Goal: Communication & Community: Answer question/provide support

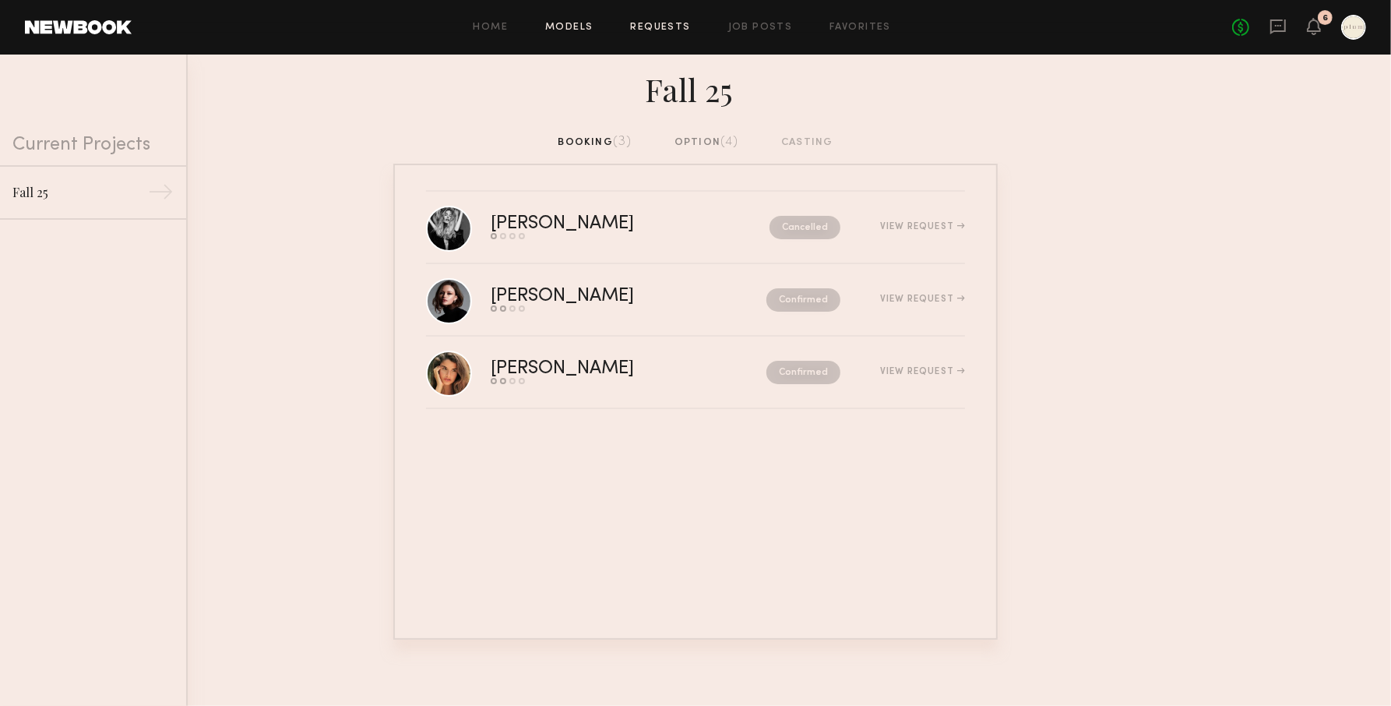
click at [572, 30] on link "Models" at bounding box center [569, 28] width 48 height 10
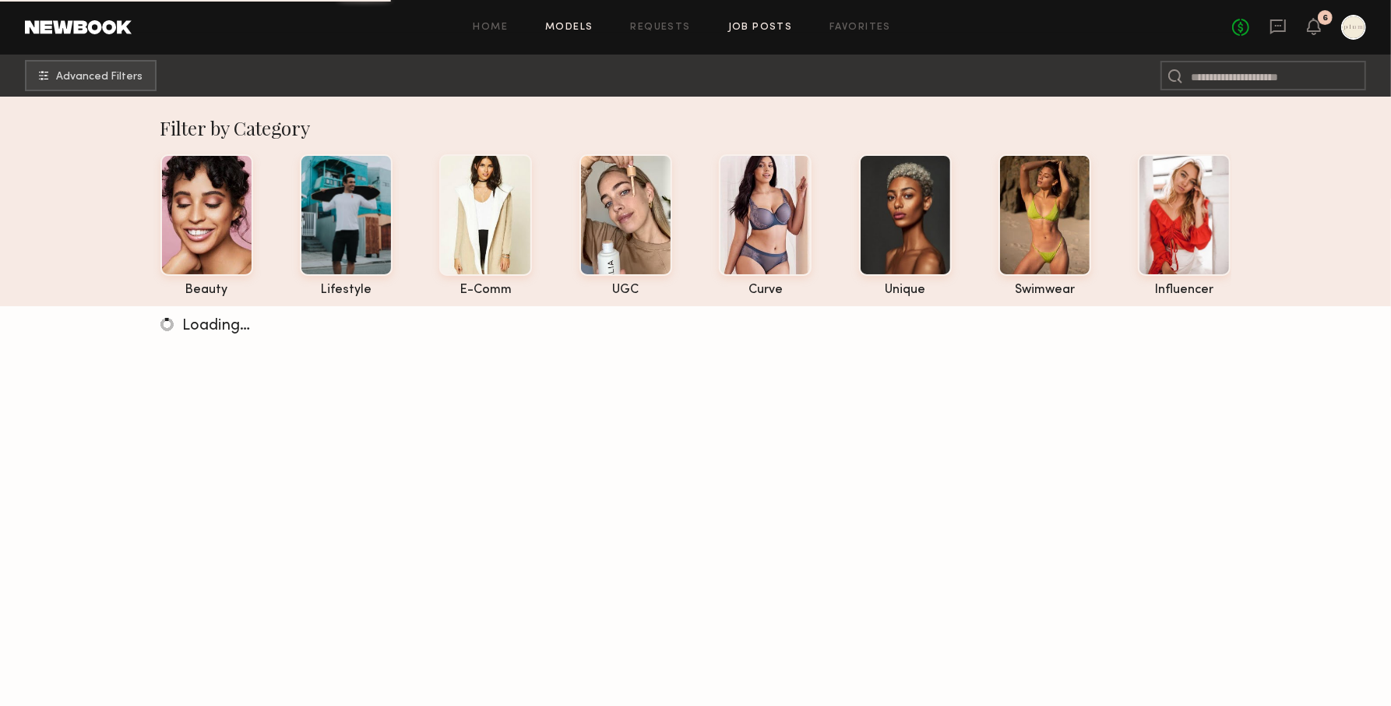
click at [748, 29] on link "Job Posts" at bounding box center [760, 28] width 65 height 10
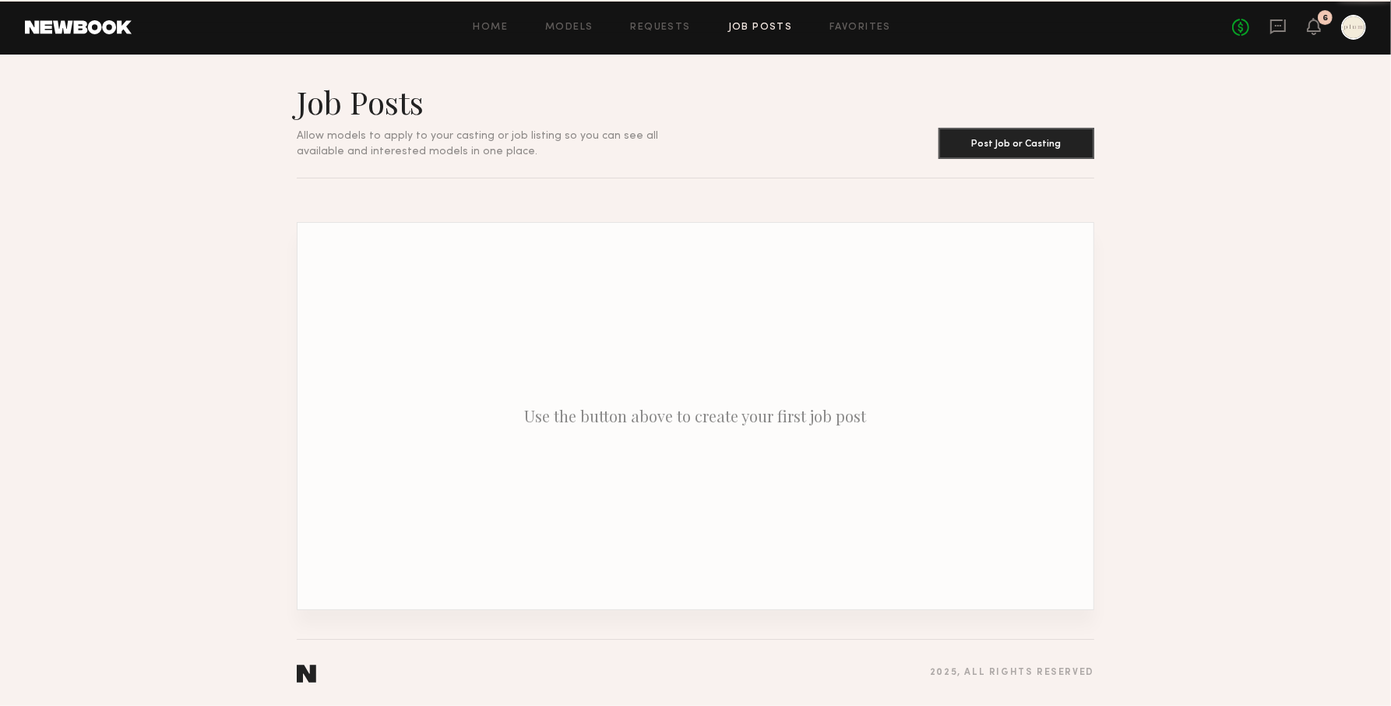
click at [681, 21] on div "Home Models Requests Job Posts Favorites Sign Out No fees up to $5,000 6" at bounding box center [749, 27] width 1234 height 25
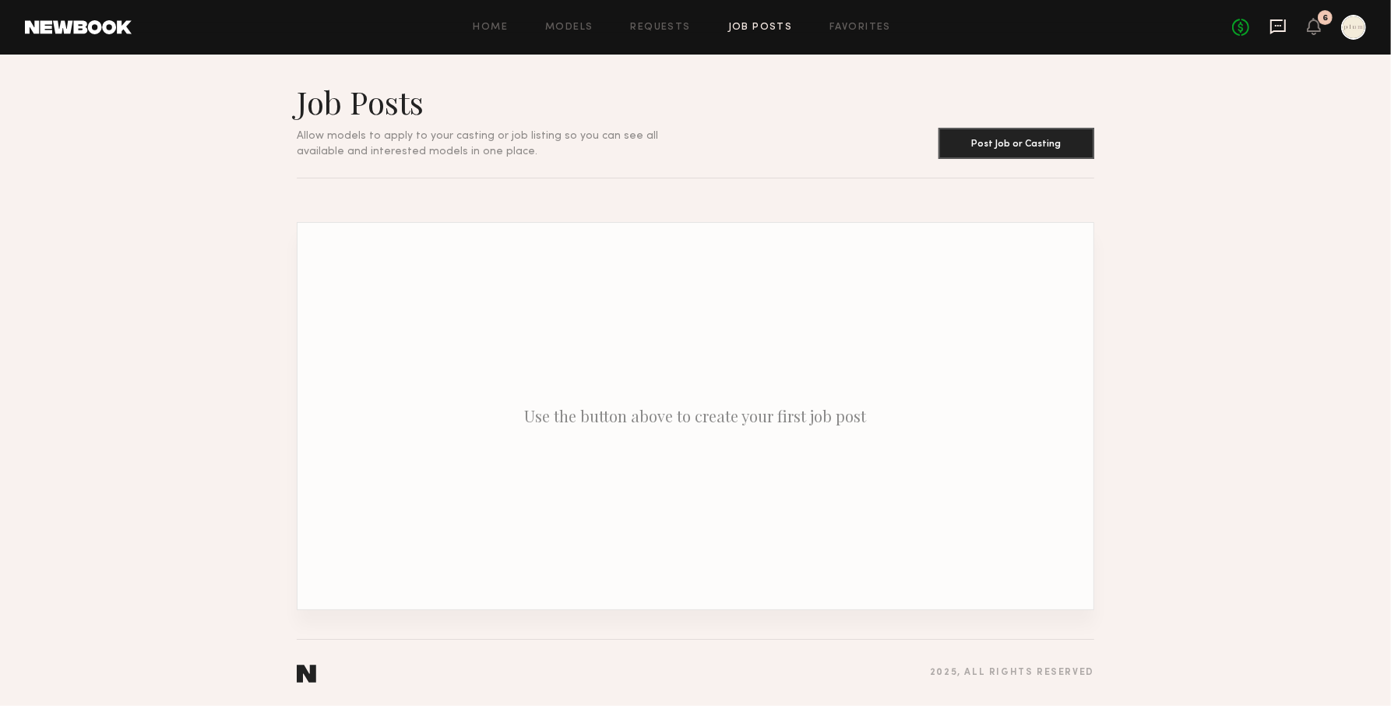
click at [1281, 26] on icon at bounding box center [1277, 26] width 17 height 17
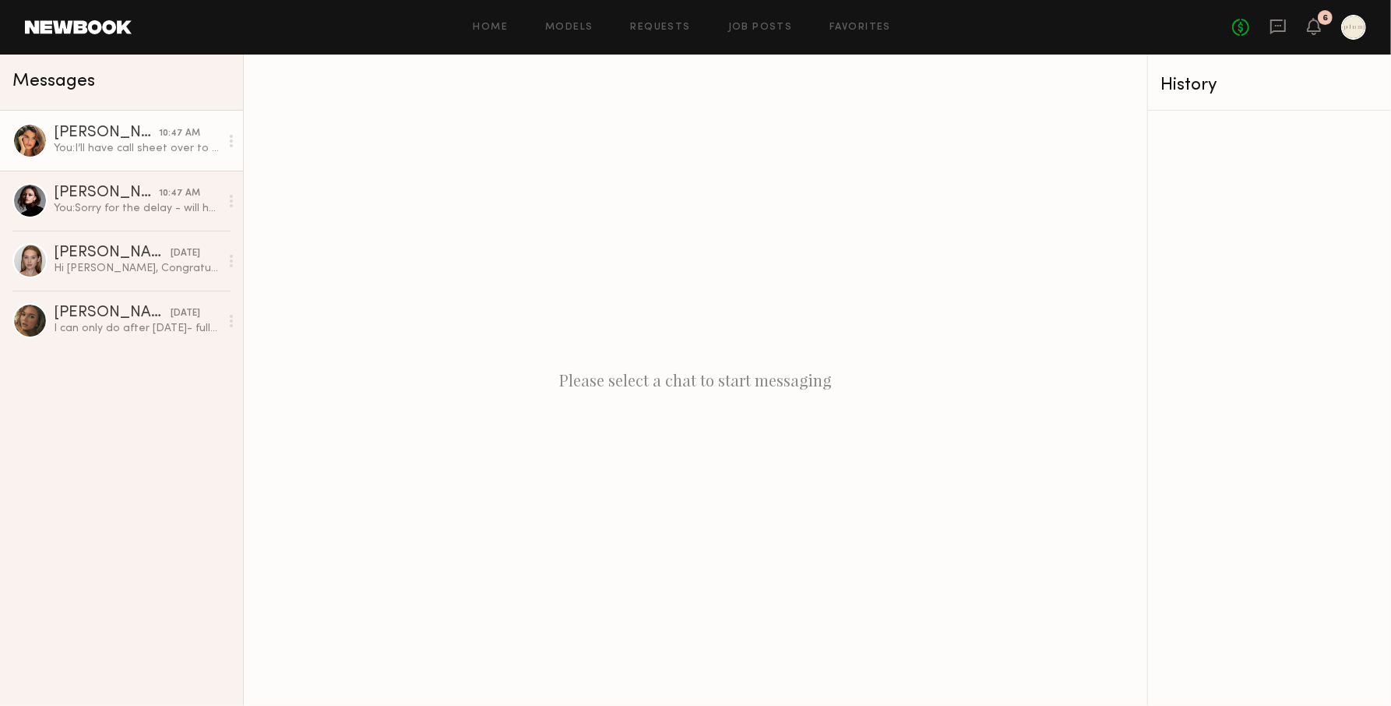
click at [139, 131] on div "[PERSON_NAME]" at bounding box center [106, 133] width 105 height 16
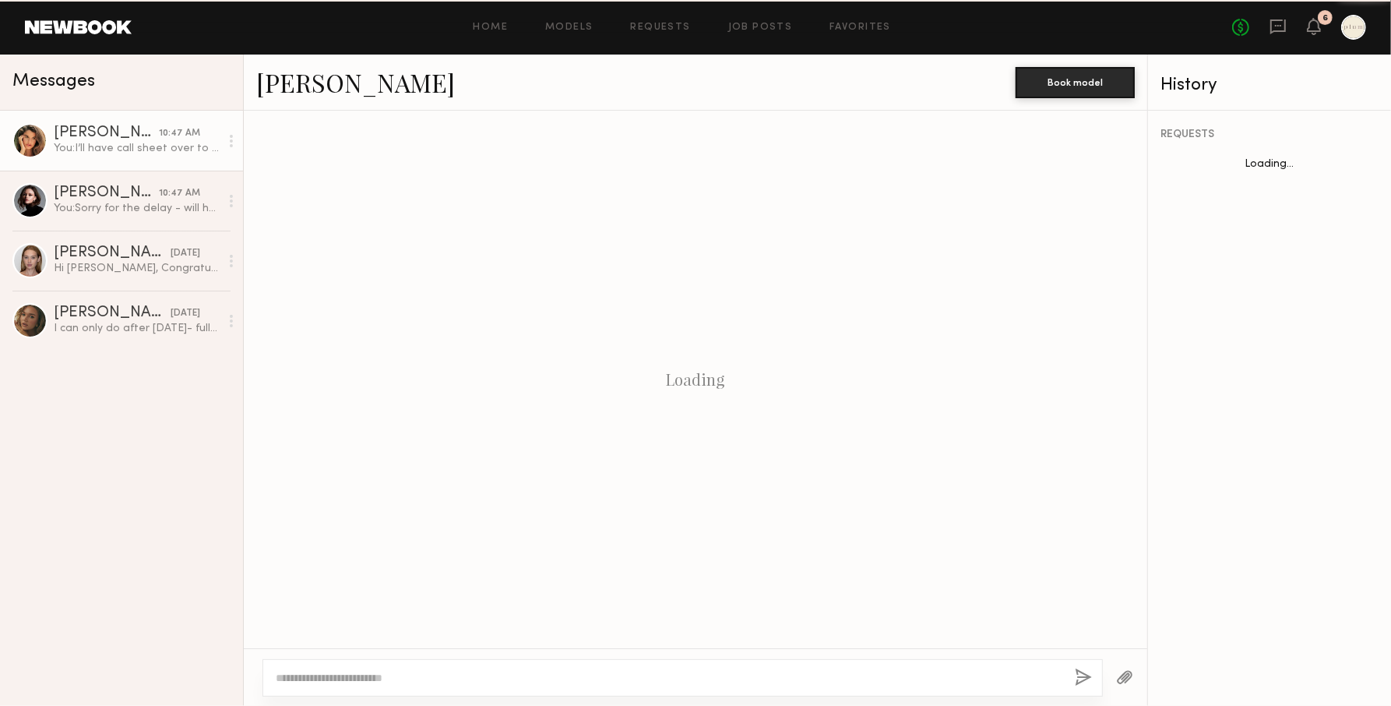
scroll to position [619, 0]
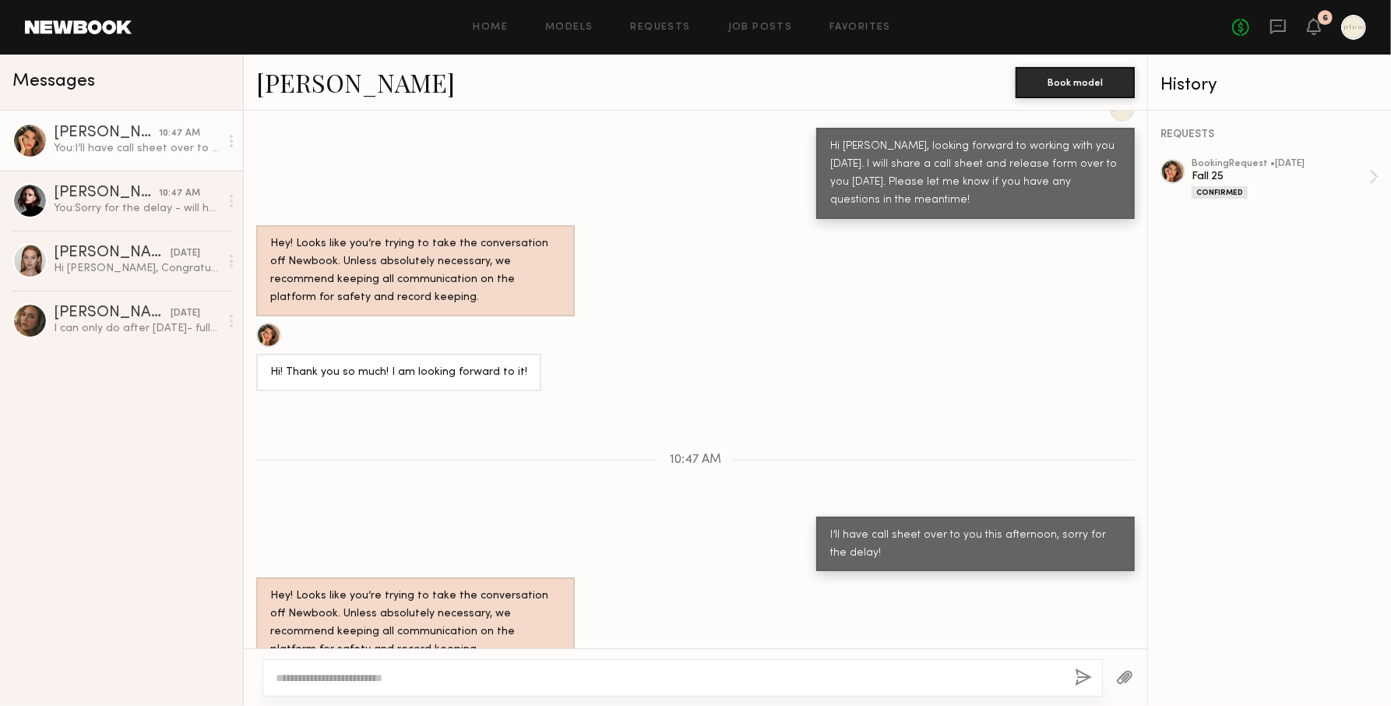
click at [1121, 680] on button "button" at bounding box center [1124, 677] width 17 height 19
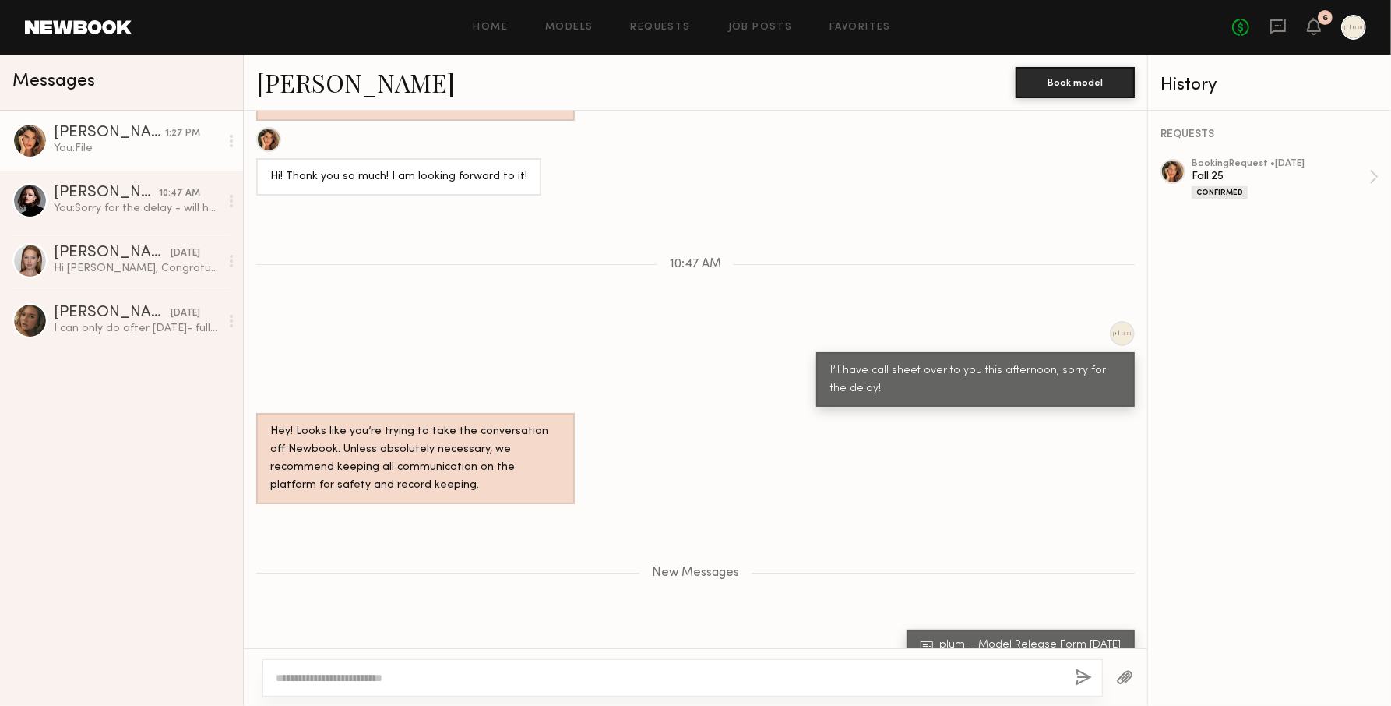
click at [1040, 569] on div "New Messages" at bounding box center [695, 569] width 903 height 119
click at [1124, 680] on button "button" at bounding box center [1124, 677] width 17 height 19
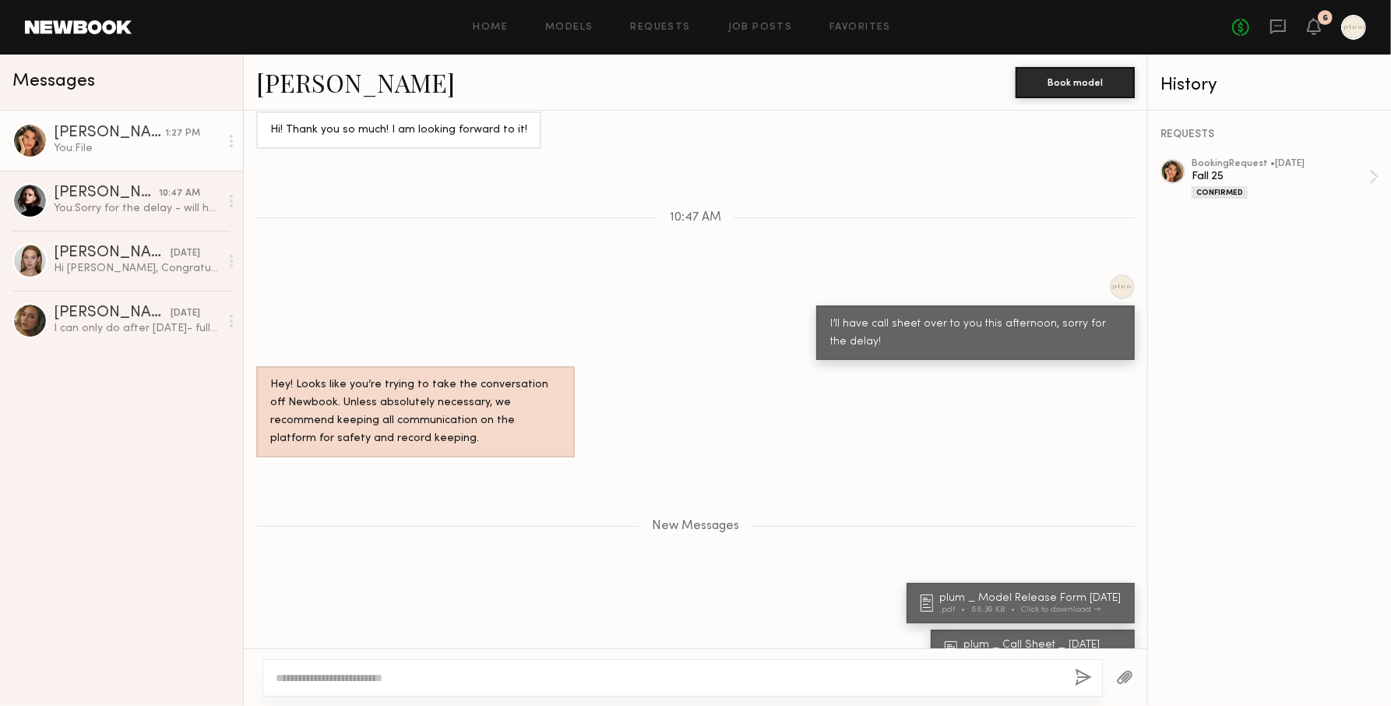
click at [692, 681] on textarea at bounding box center [669, 678] width 787 height 16
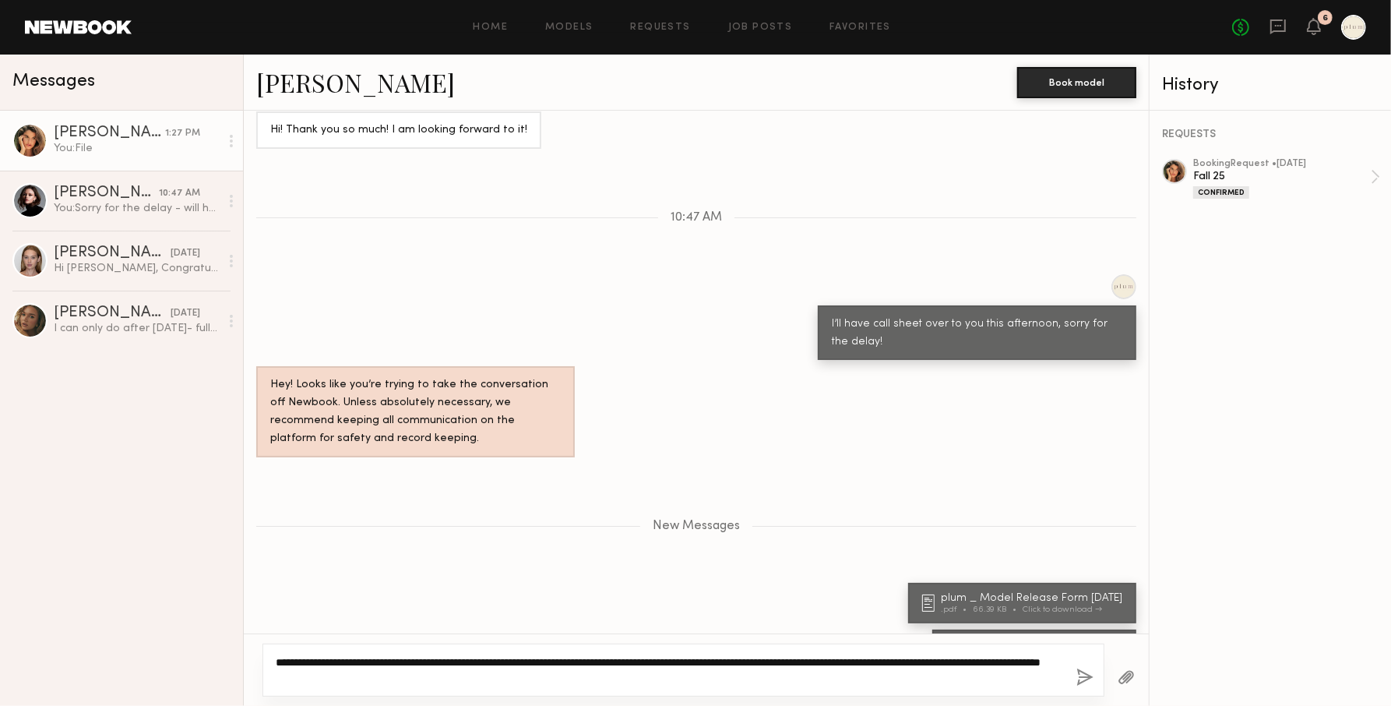
click at [361, 680] on textarea "**********" at bounding box center [670, 669] width 788 height 31
drag, startPoint x: 473, startPoint y: 678, endPoint x: 362, endPoint y: 681, distance: 110.6
click at [362, 681] on textarea "**********" at bounding box center [670, 669] width 788 height 31
type textarea "**********"
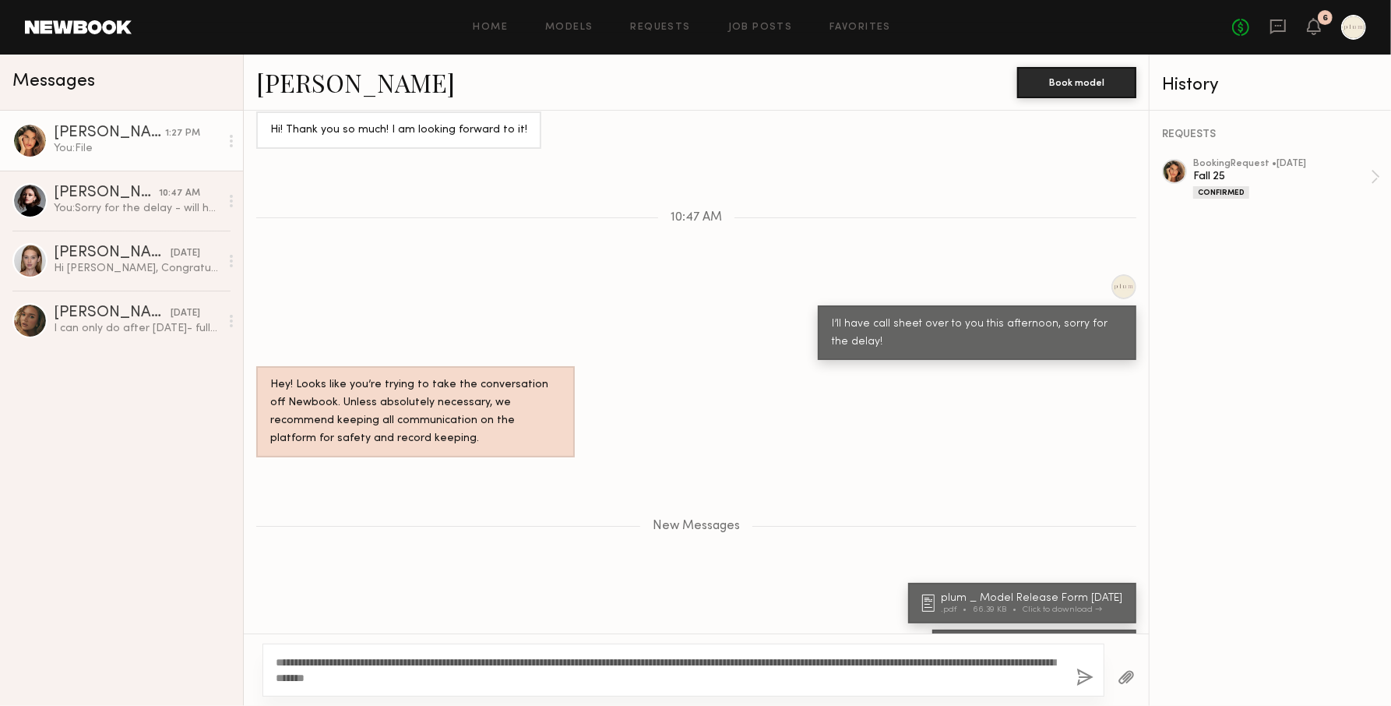
click at [1083, 680] on button "button" at bounding box center [1084, 677] width 17 height 19
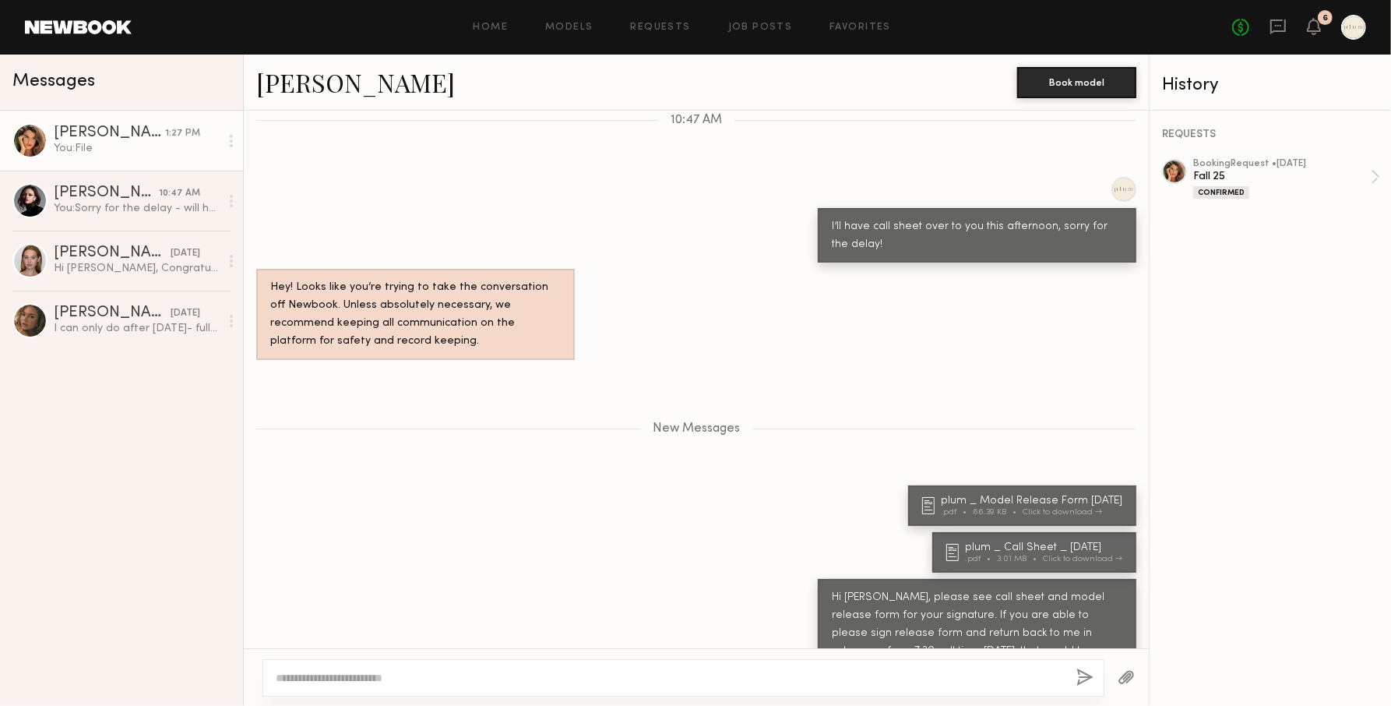
scroll to position [1055, 0]
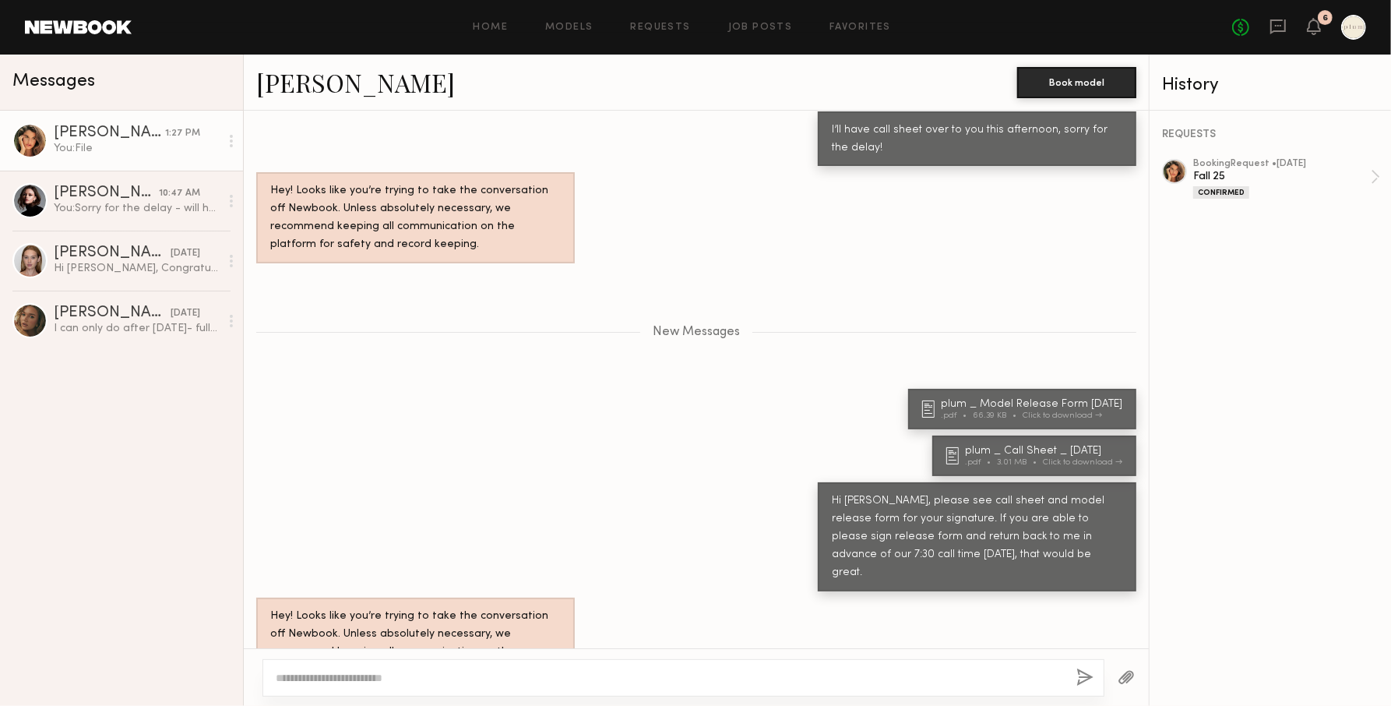
click at [721, 685] on textarea at bounding box center [670, 678] width 788 height 16
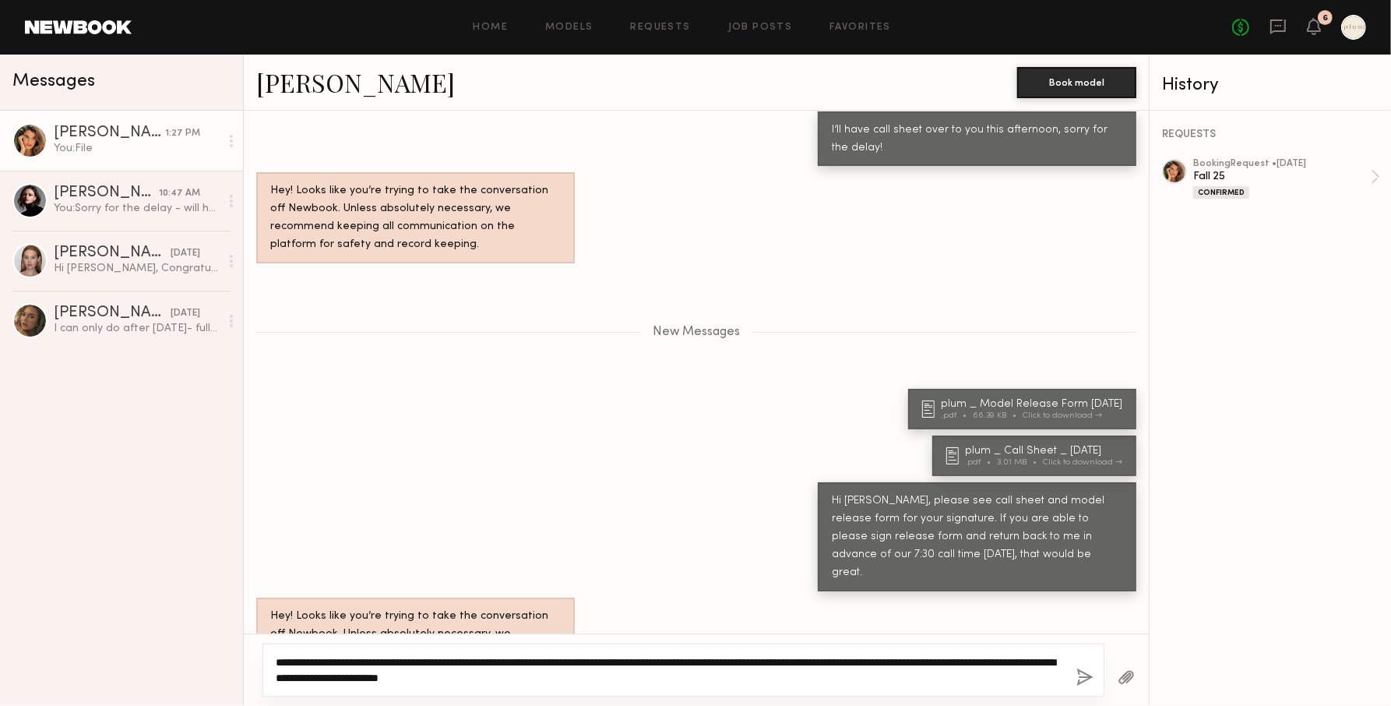
click at [349, 678] on textarea "**********" at bounding box center [670, 669] width 788 height 31
type textarea "**********"
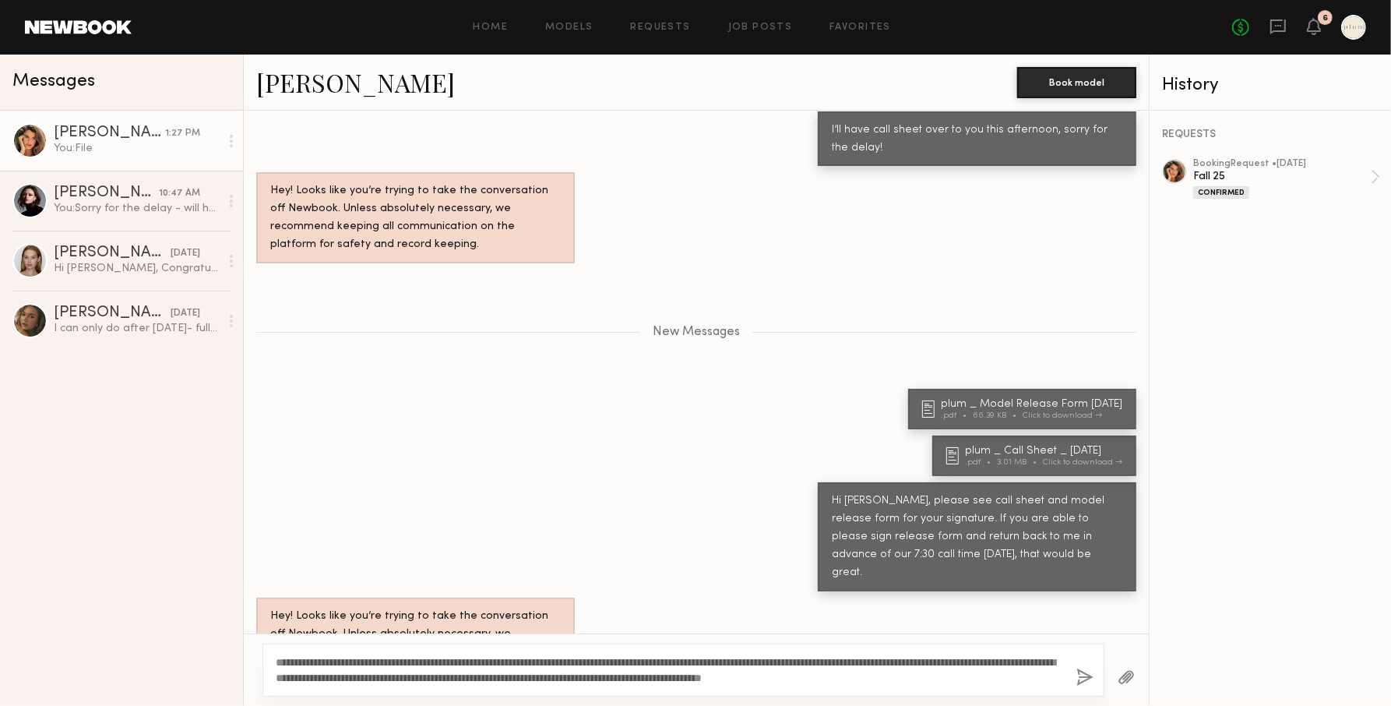
click at [1082, 678] on button "button" at bounding box center [1084, 677] width 17 height 19
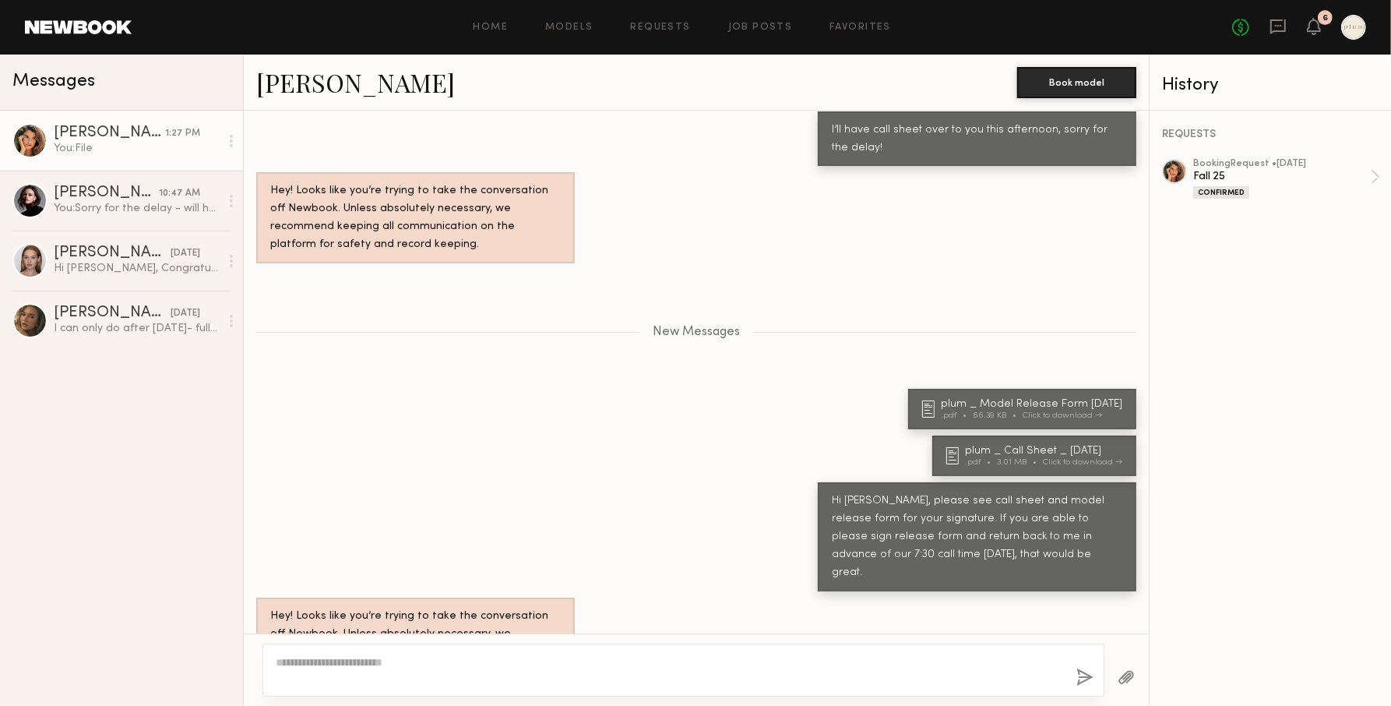
scroll to position [1188, 0]
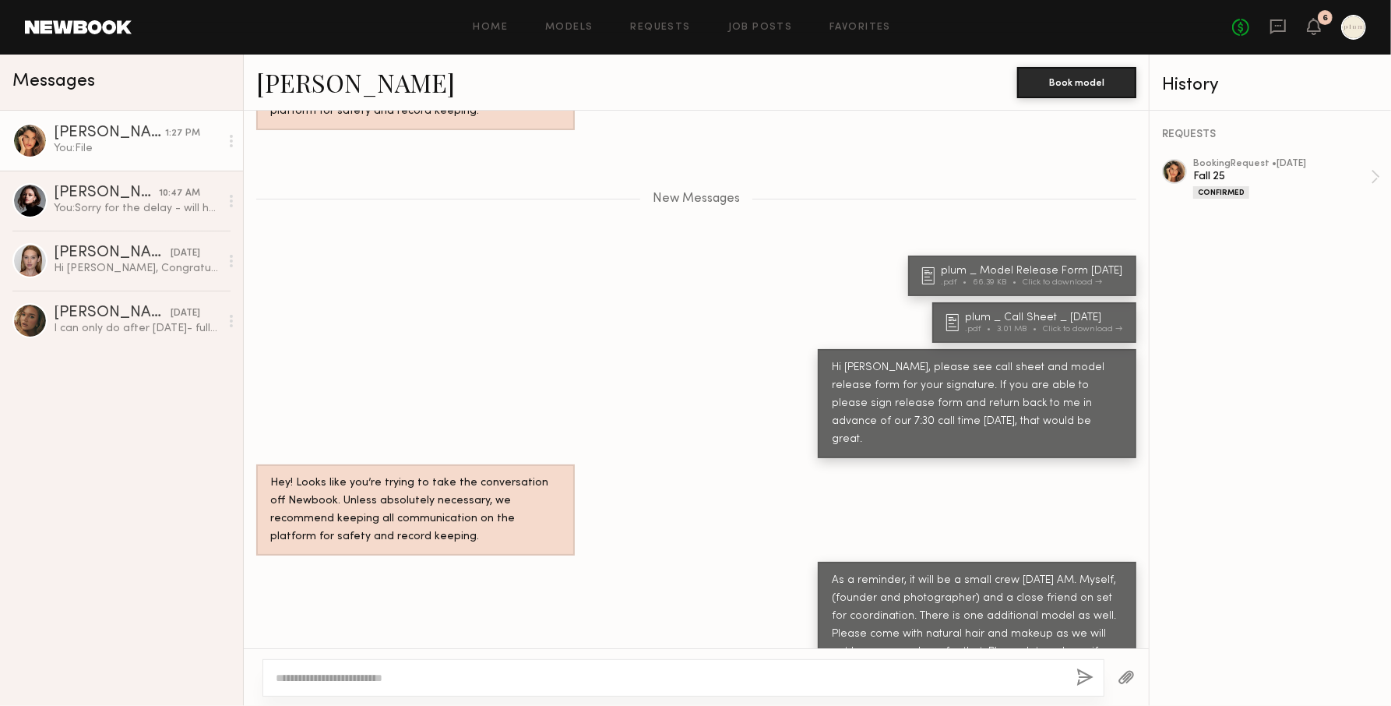
click at [456, 504] on div "Keep direct messages professional and related only to paid job opportunities. M…" at bounding box center [696, 379] width 905 height 537
click at [142, 207] on div "You: Sorry for the delay - will have it to you by this afternoon!" at bounding box center [137, 208] width 166 height 15
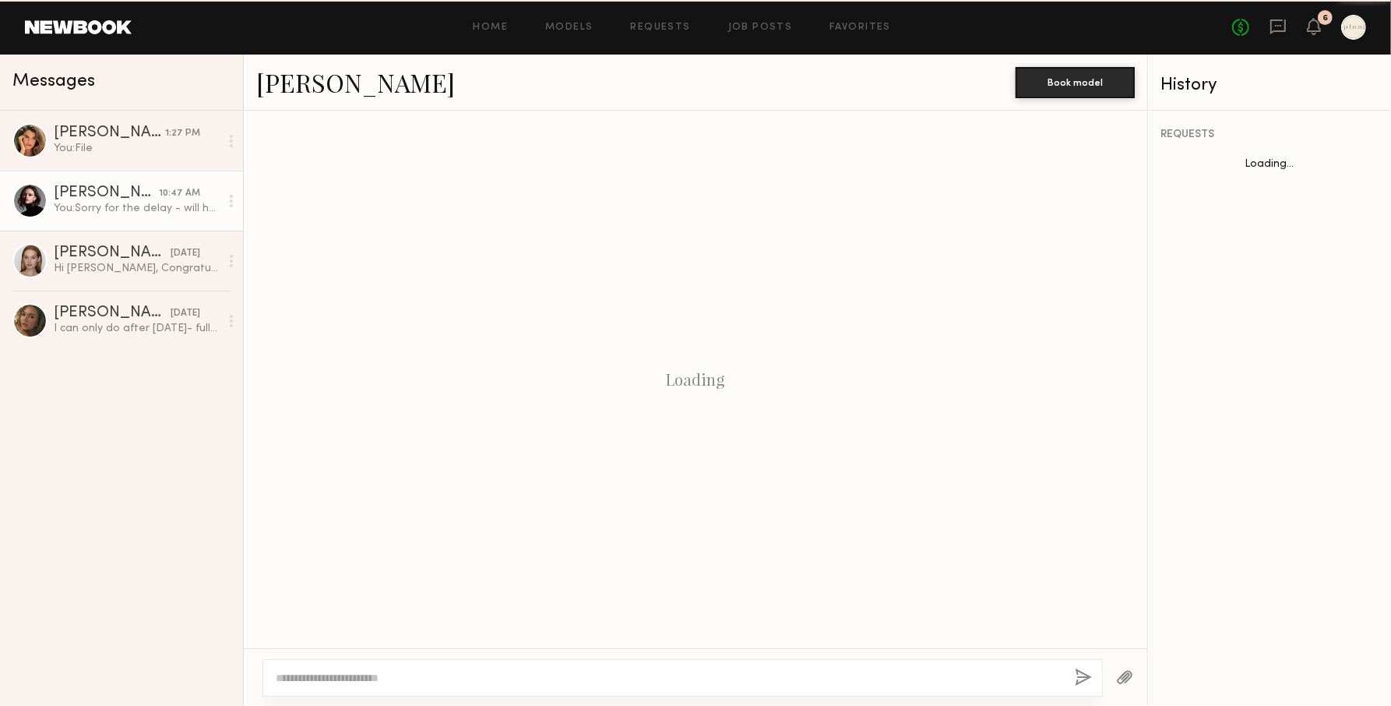
scroll to position [548, 0]
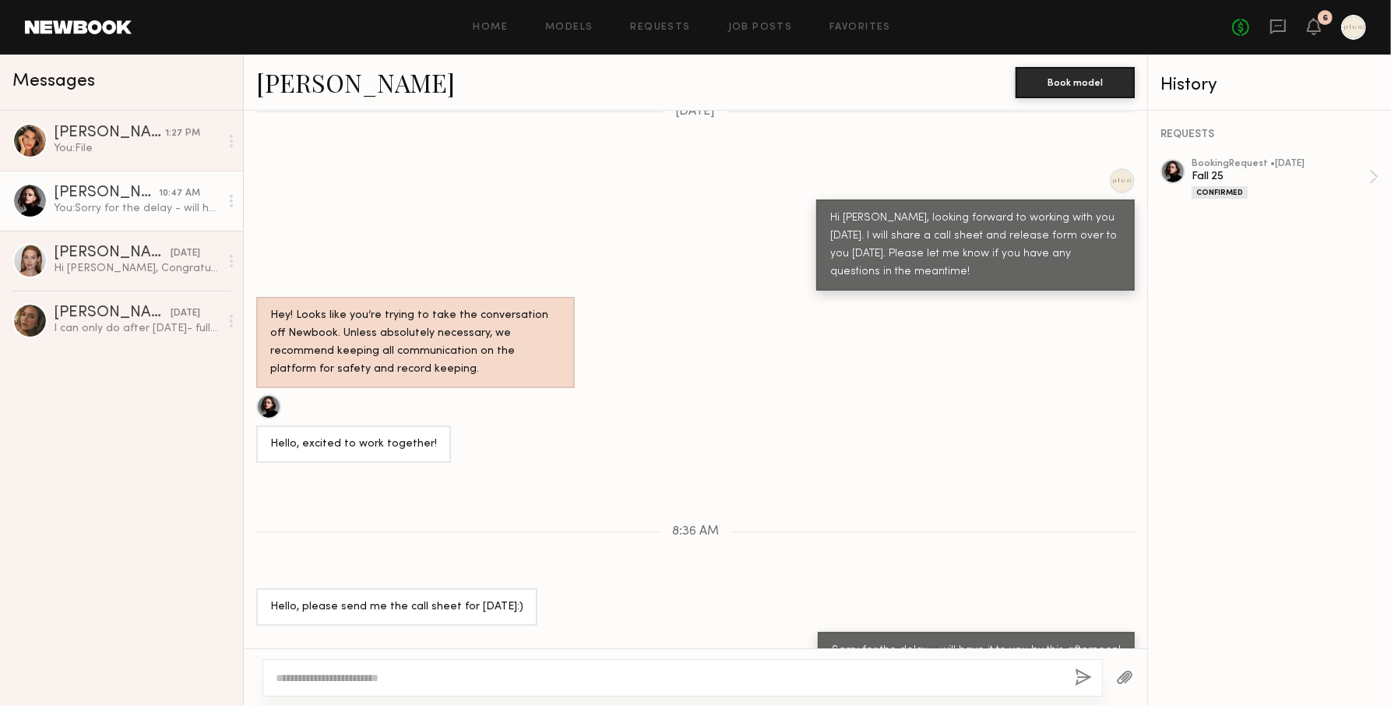
click at [1133, 682] on div at bounding box center [1125, 677] width 44 height 38
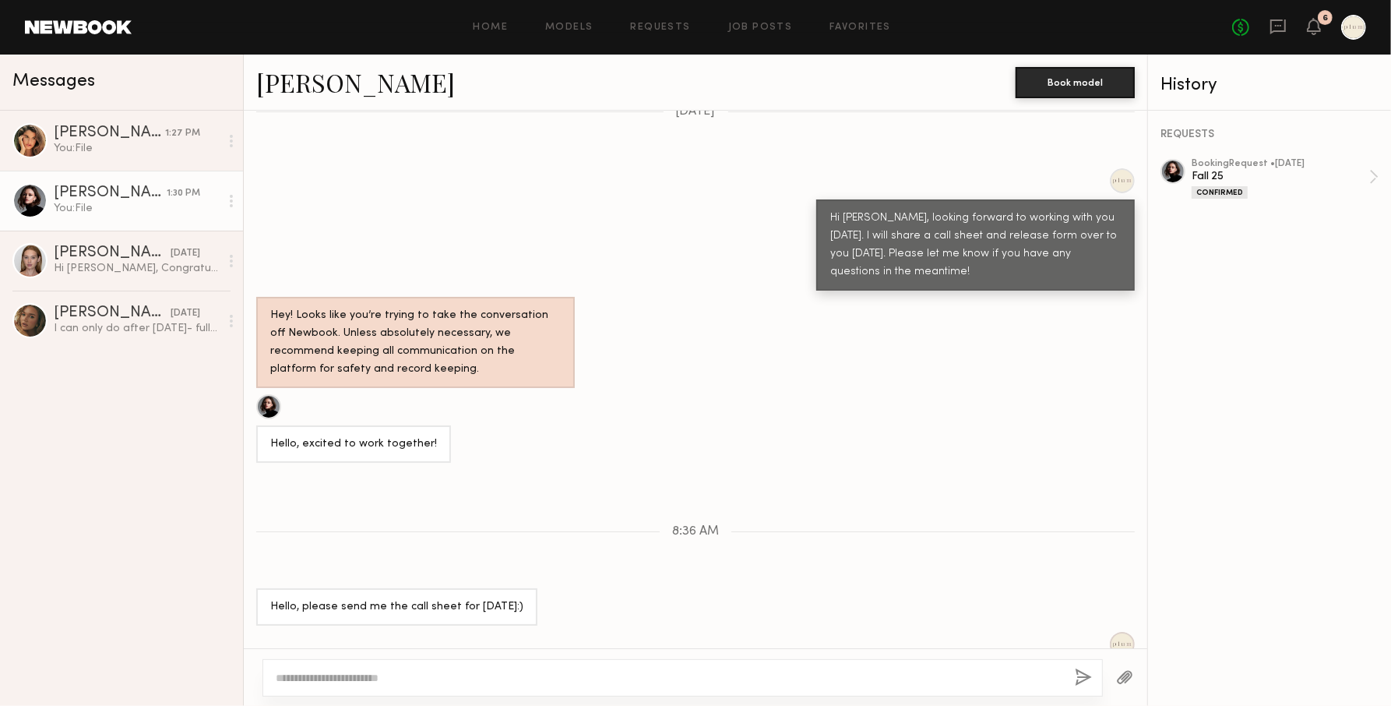
scroll to position [744, 0]
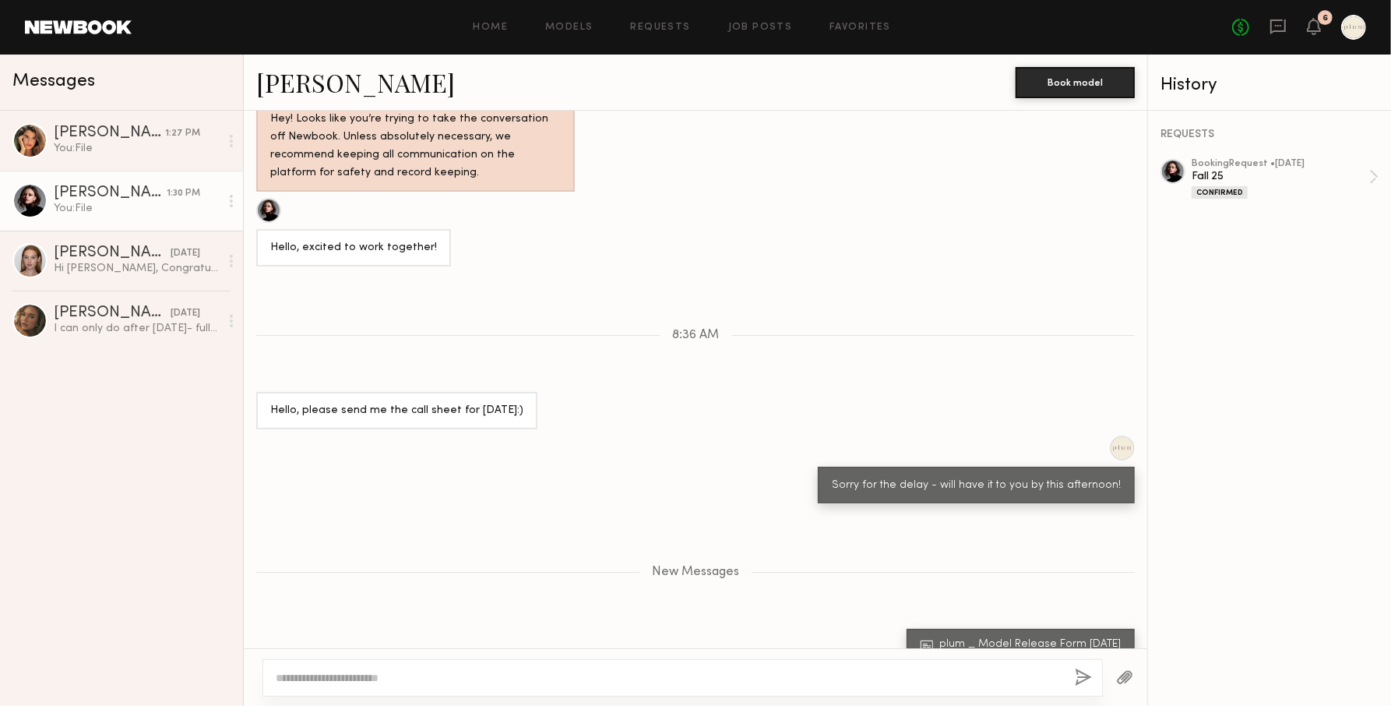
click at [1119, 672] on button "button" at bounding box center [1124, 677] width 17 height 19
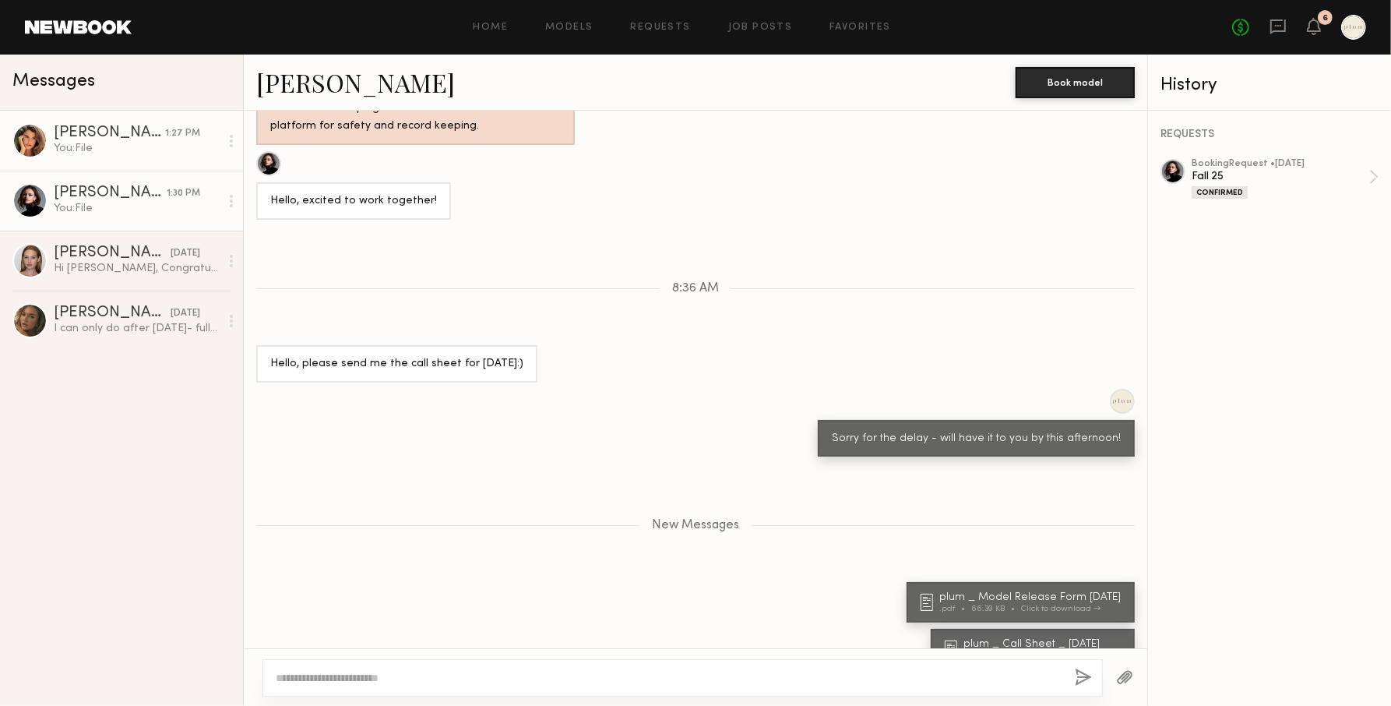
click at [54, 153] on link "[PERSON_NAME] 1:27 PM You: File" at bounding box center [121, 141] width 243 height 60
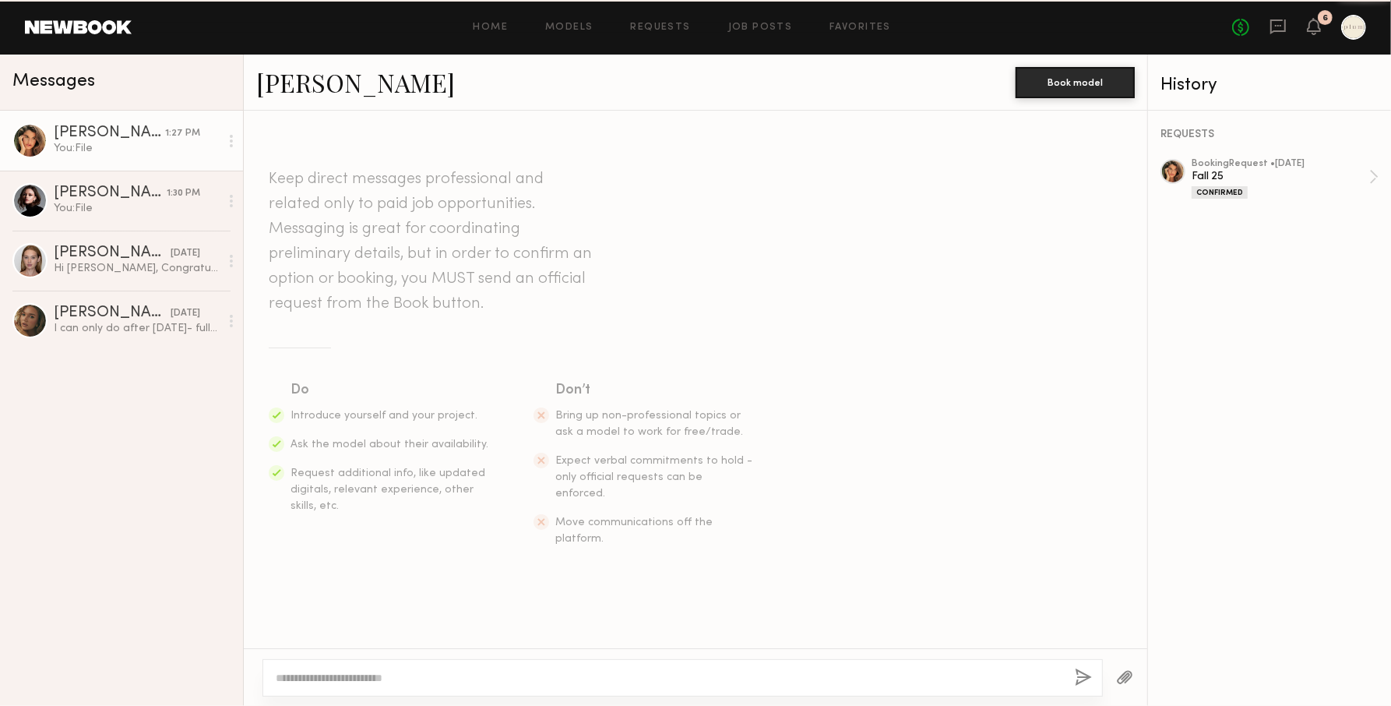
scroll to position [1071, 0]
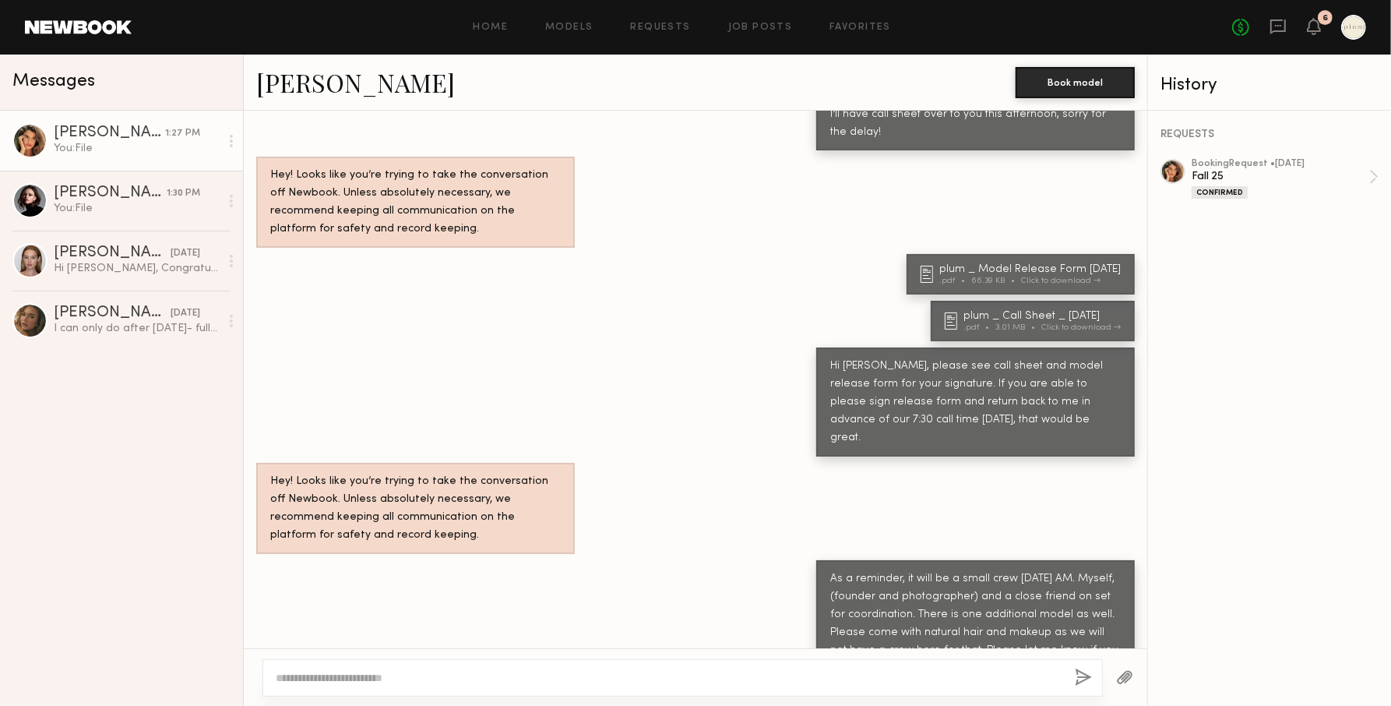
click at [953, 369] on div "Hi [PERSON_NAME], please see call sheet and model release form for your signatu…" at bounding box center [975, 402] width 291 height 90
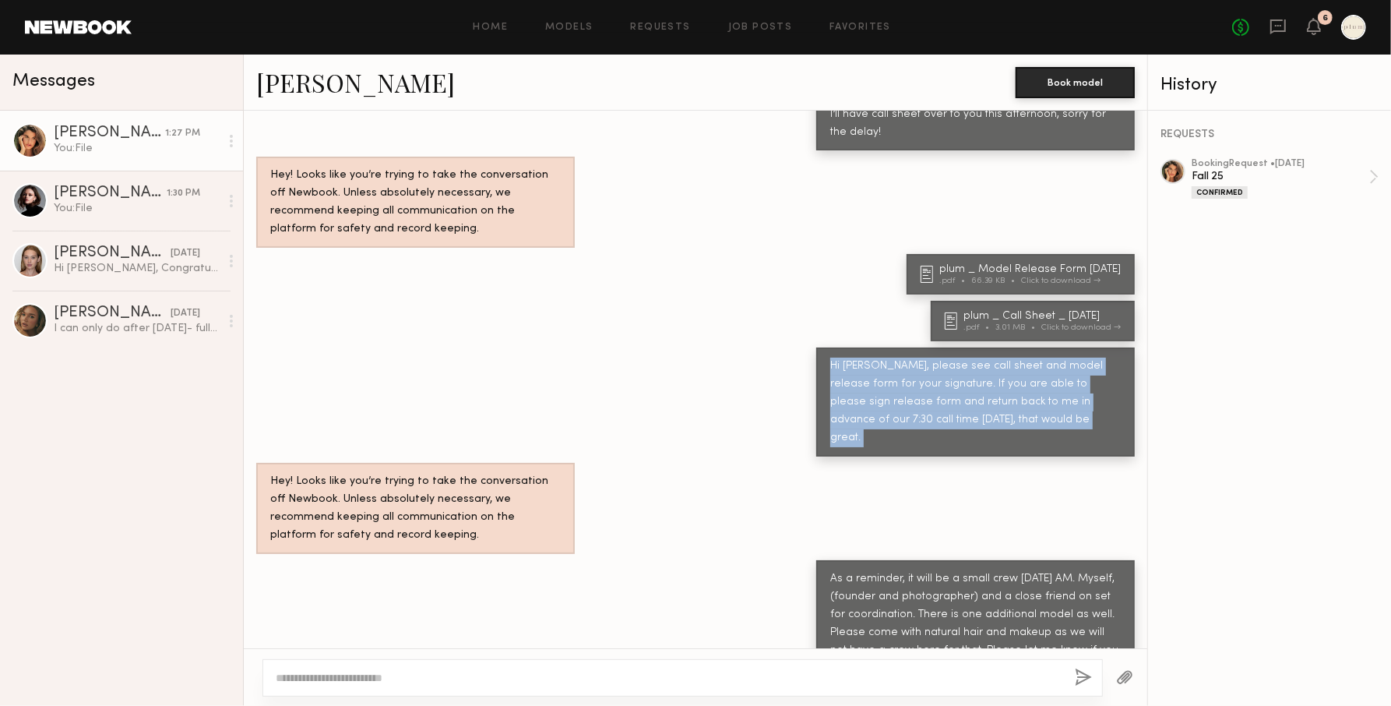
click at [953, 369] on div "Hi [PERSON_NAME], please see call sheet and model release form for your signatu…" at bounding box center [975, 402] width 291 height 90
copy div "Hi [PERSON_NAME], please see call sheet and model release form for your signatu…"
click at [131, 206] on div "You: File" at bounding box center [137, 208] width 166 height 15
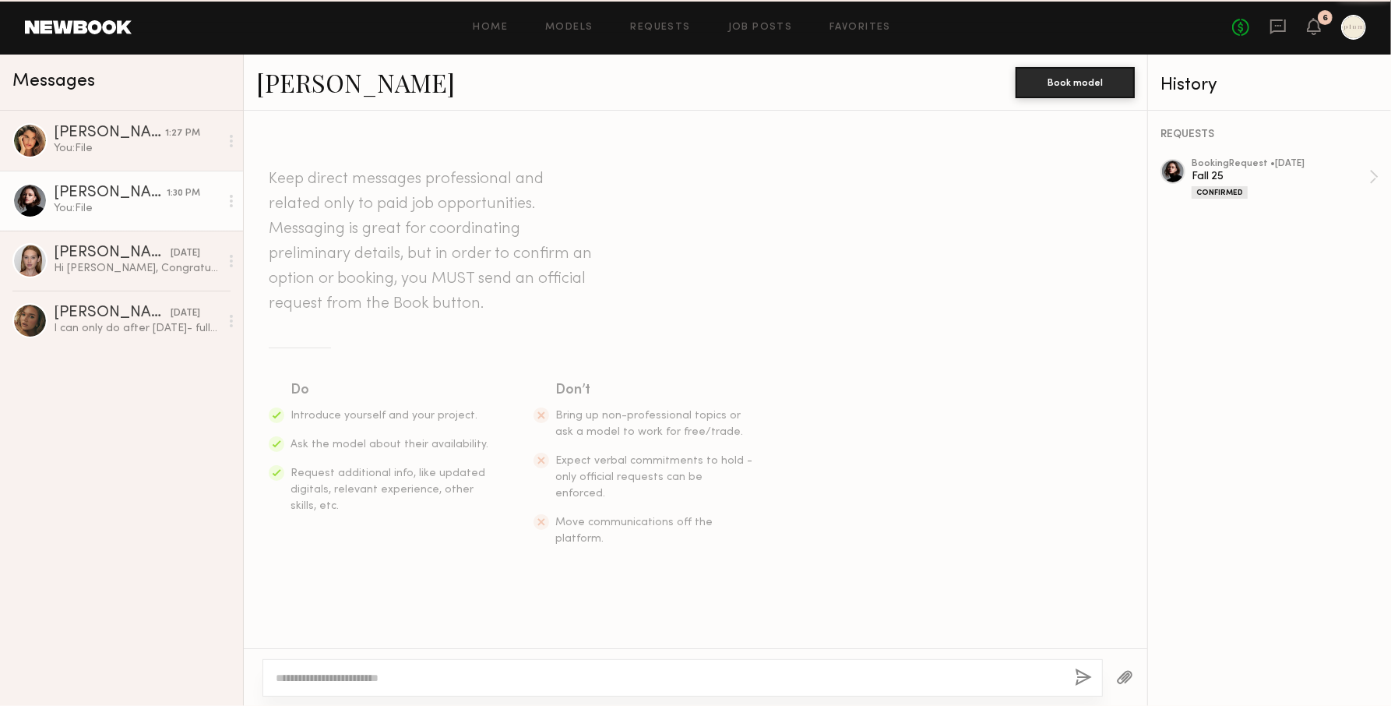
scroll to position [672, 0]
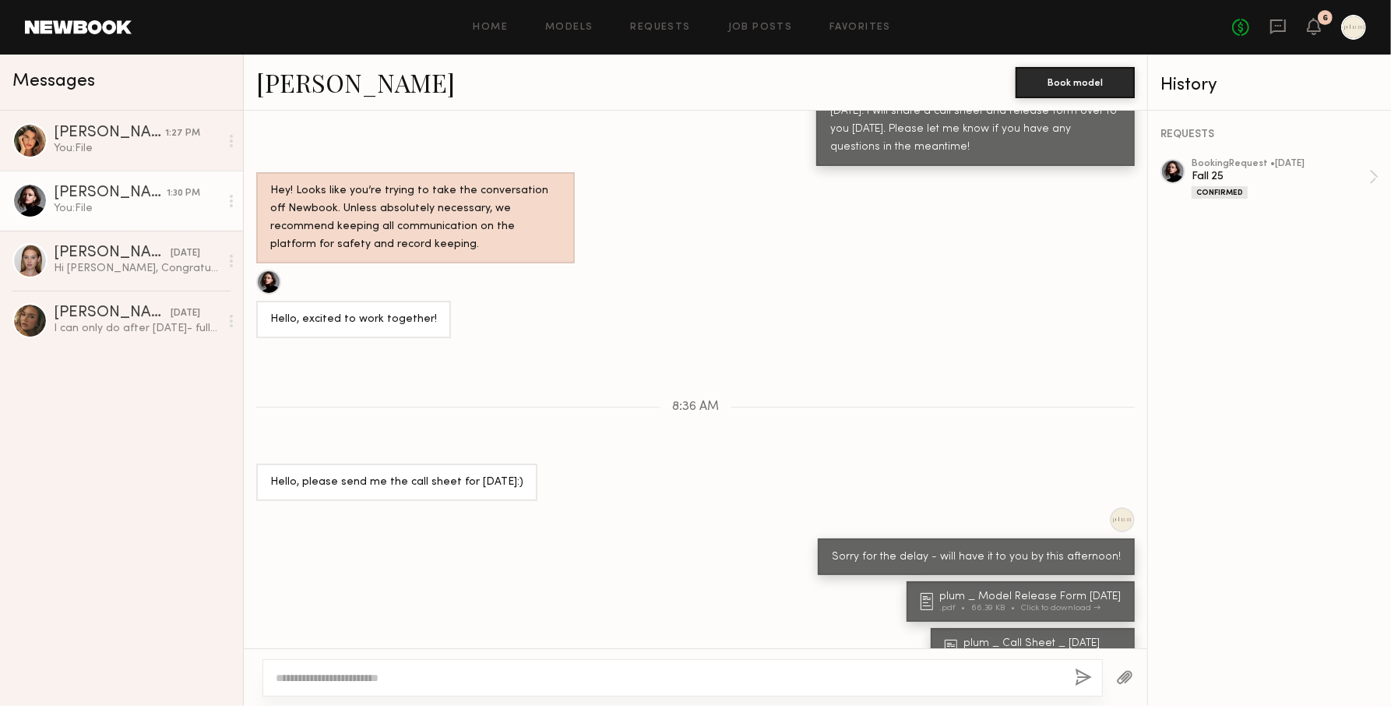
click at [431, 670] on textarea at bounding box center [669, 678] width 787 height 16
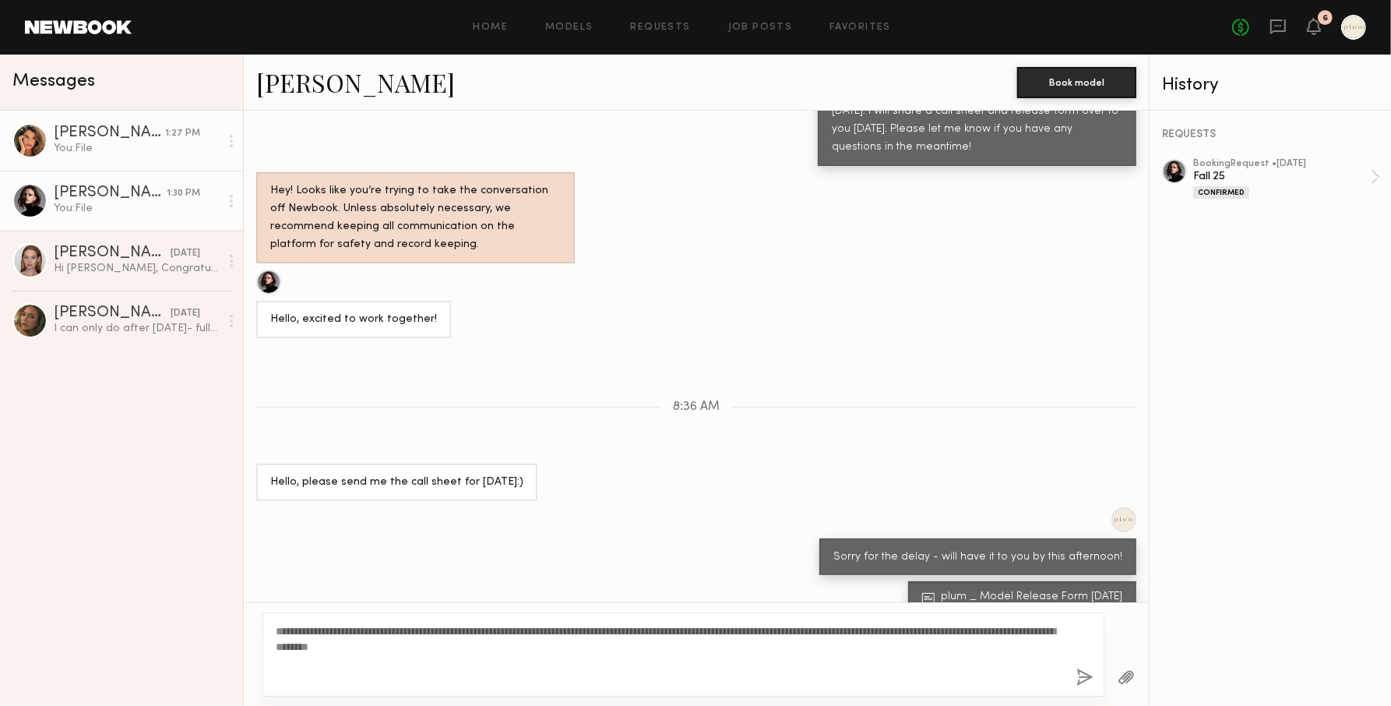
type textarea "**********"
click at [113, 155] on div "You: File" at bounding box center [137, 148] width 166 height 15
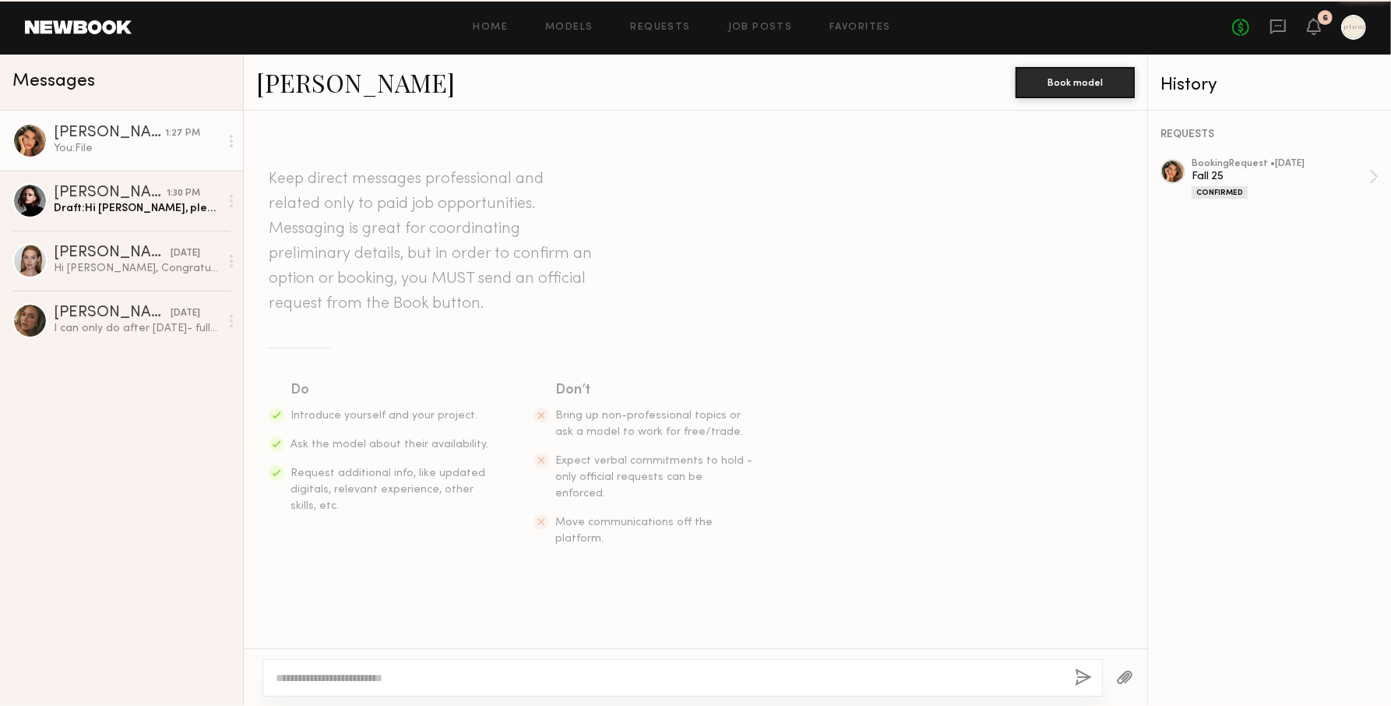
scroll to position [1071, 0]
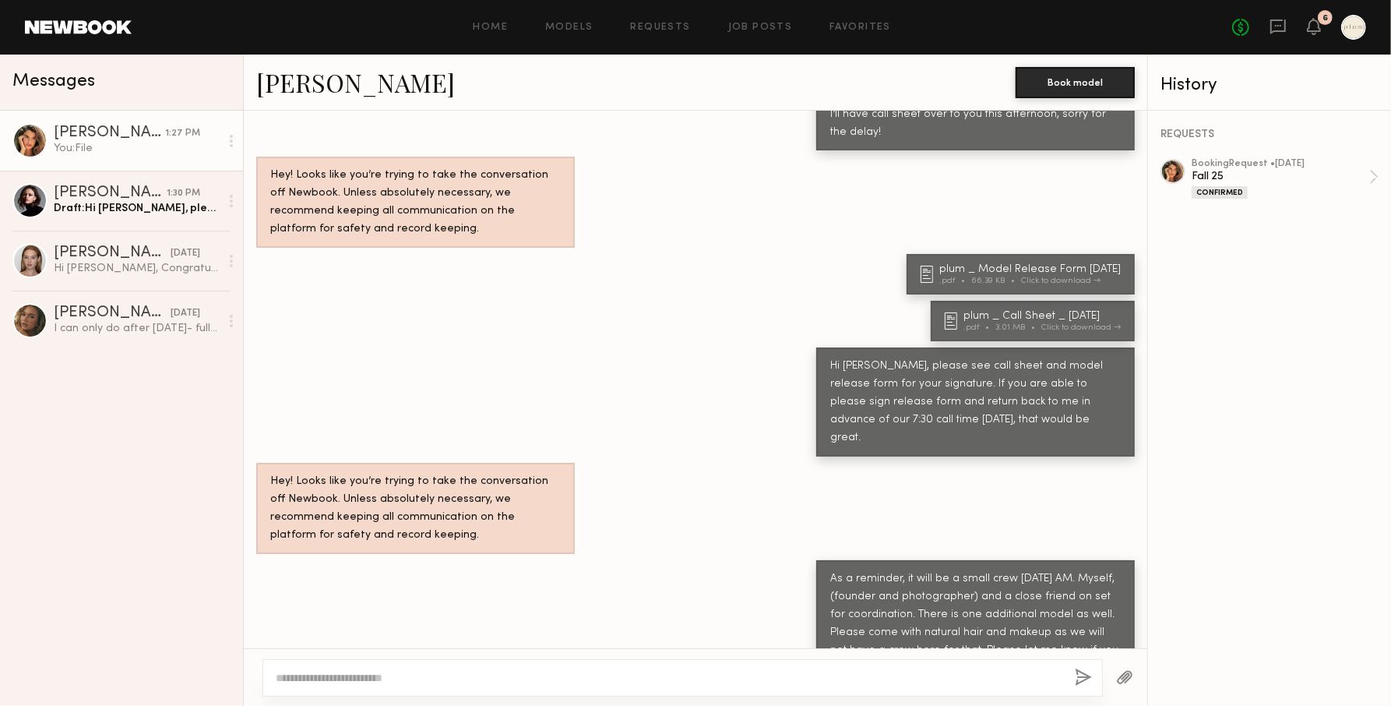
click at [937, 570] on div "As a reminder, it will be a small crew [DATE] AM. Myself, (founder and photogra…" at bounding box center [975, 623] width 291 height 107
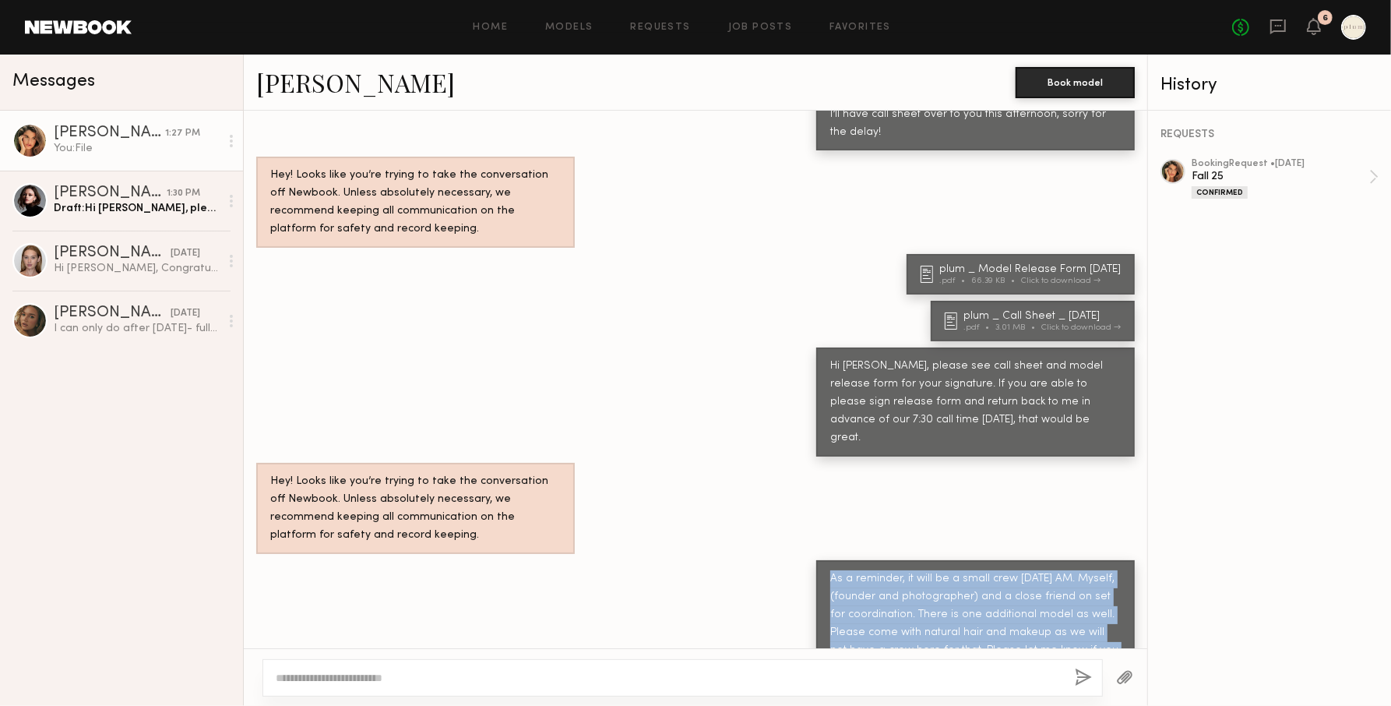
click at [937, 570] on div "As a reminder, it will be a small crew [DATE] AM. Myself, (founder and photogra…" at bounding box center [975, 623] width 291 height 107
copy div "As a reminder, it will be a small crew [DATE] AM. Myself, (founder and photogra…"
click at [107, 210] on div "Draft: Hi [PERSON_NAME], please see call sheet and model release form for your …" at bounding box center [137, 208] width 166 height 15
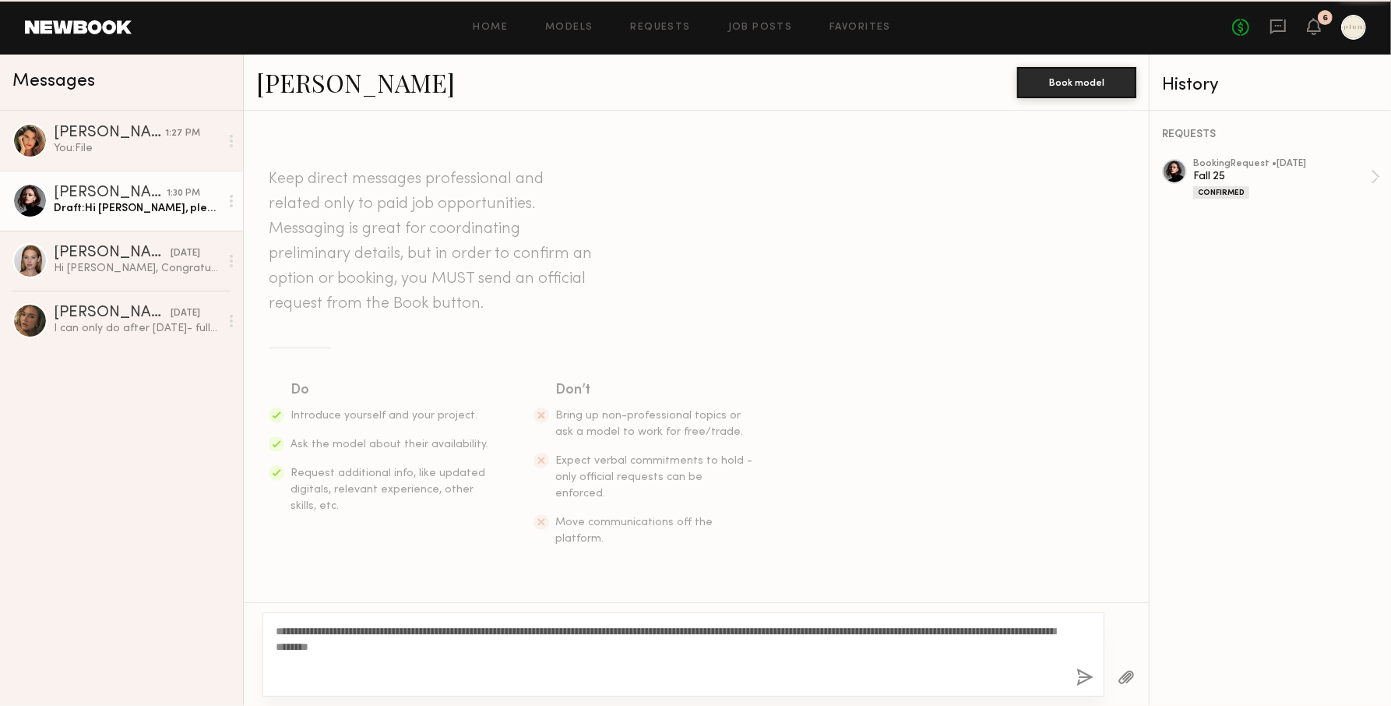
scroll to position [672, 0]
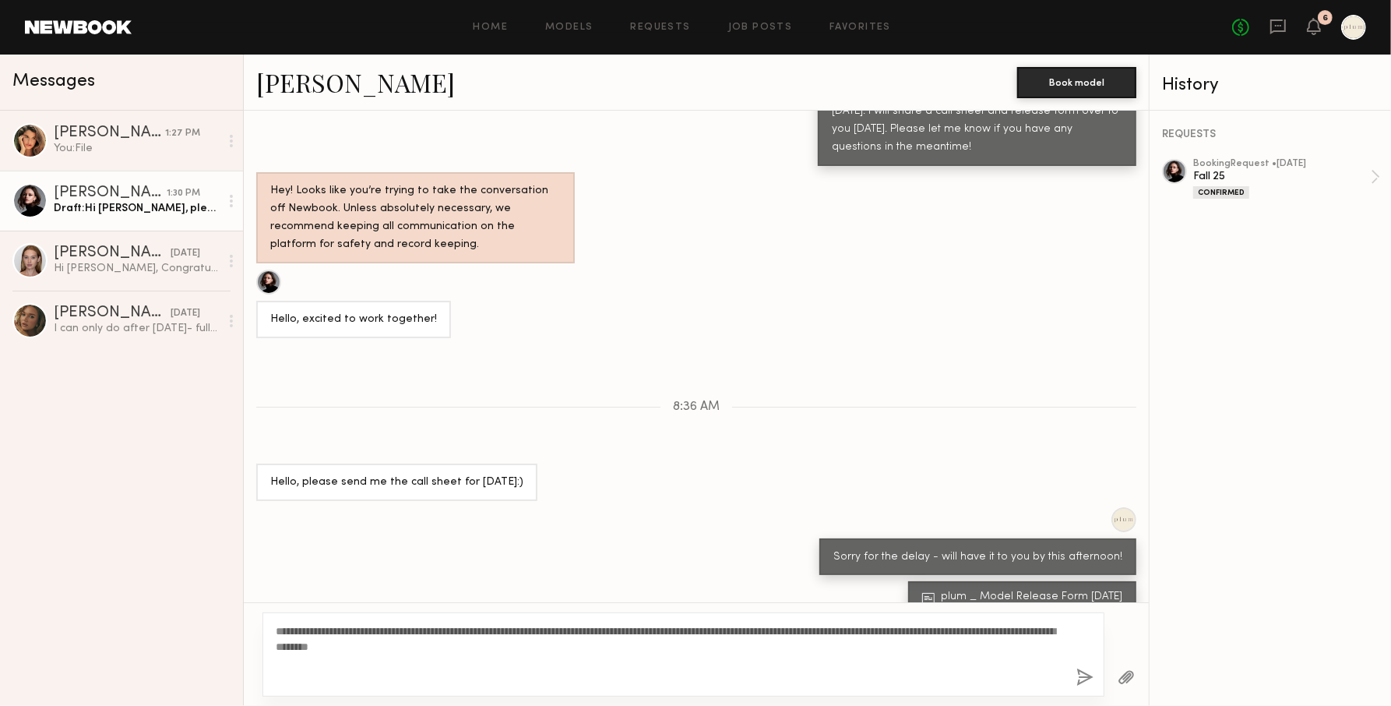
click at [416, 677] on textarea "**********" at bounding box center [670, 654] width 788 height 62
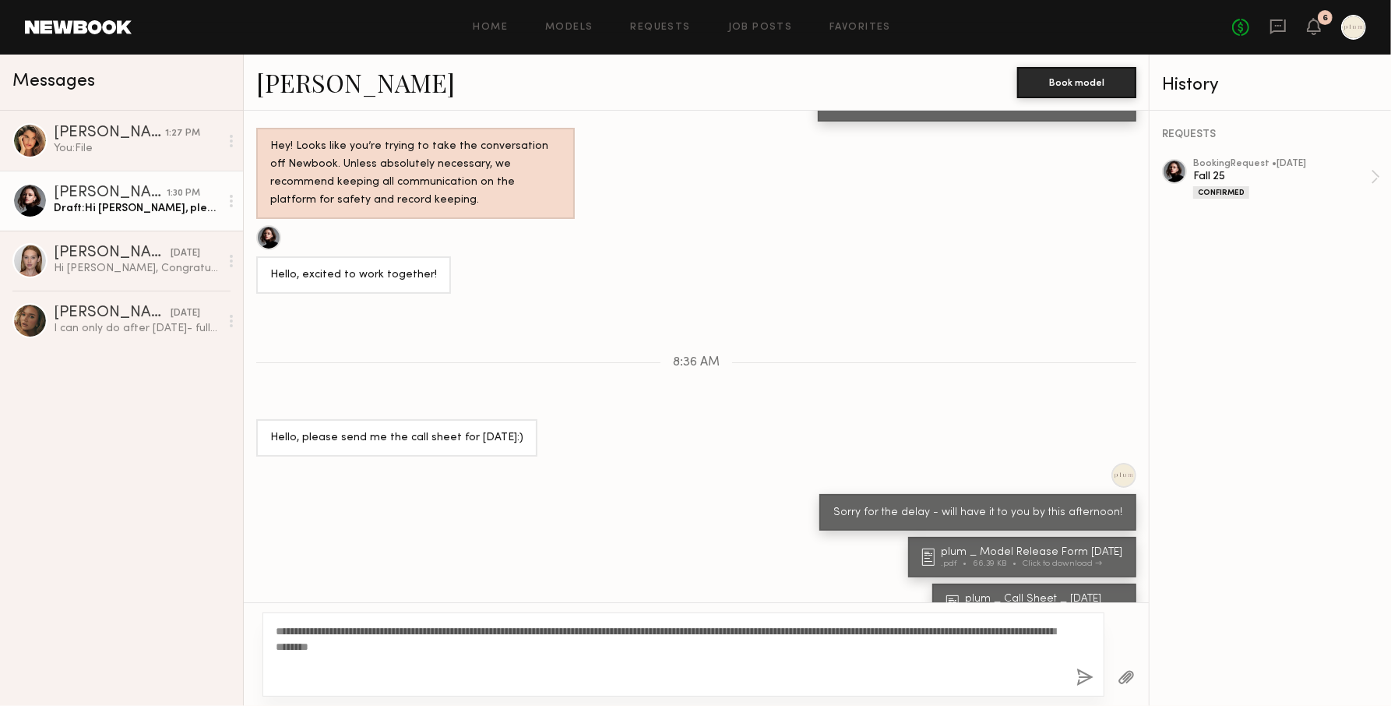
click at [315, 626] on textarea "**********" at bounding box center [670, 654] width 788 height 62
click at [333, 679] on textarea "**********" at bounding box center [670, 654] width 788 height 62
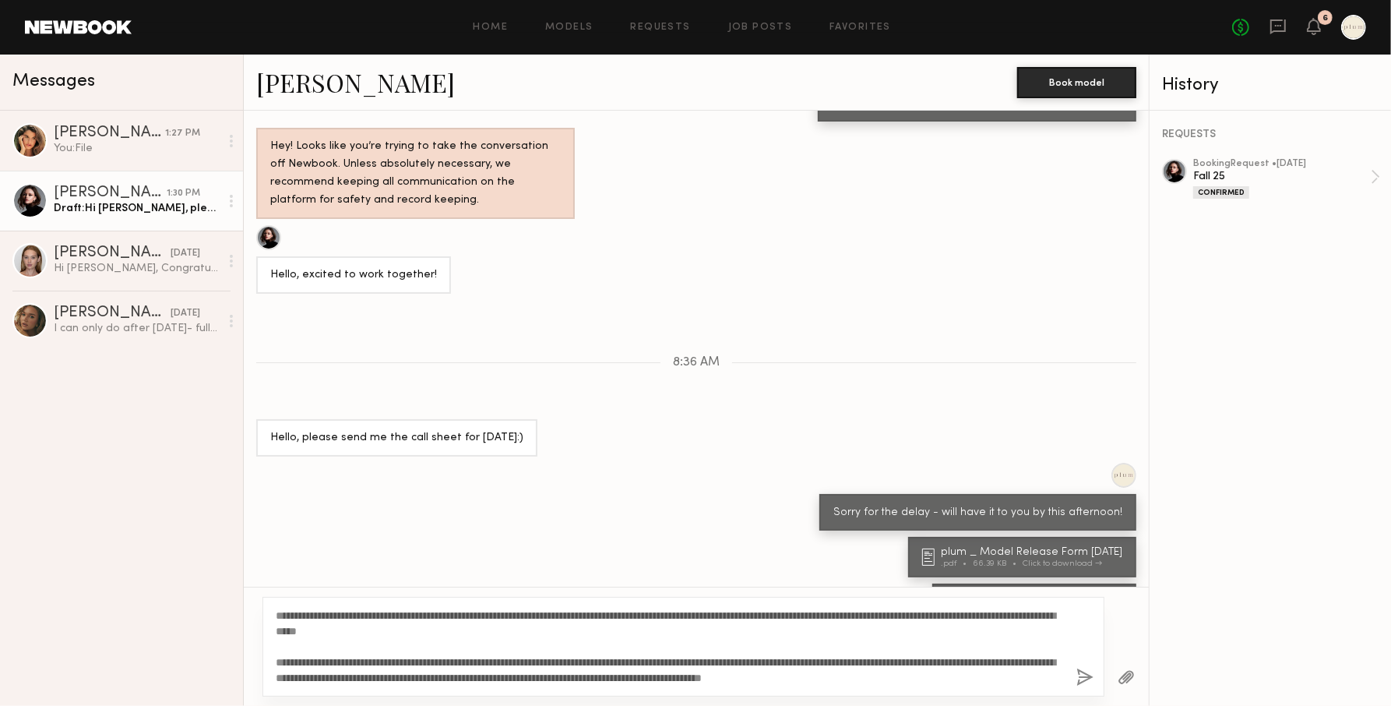
scroll to position [732, 0]
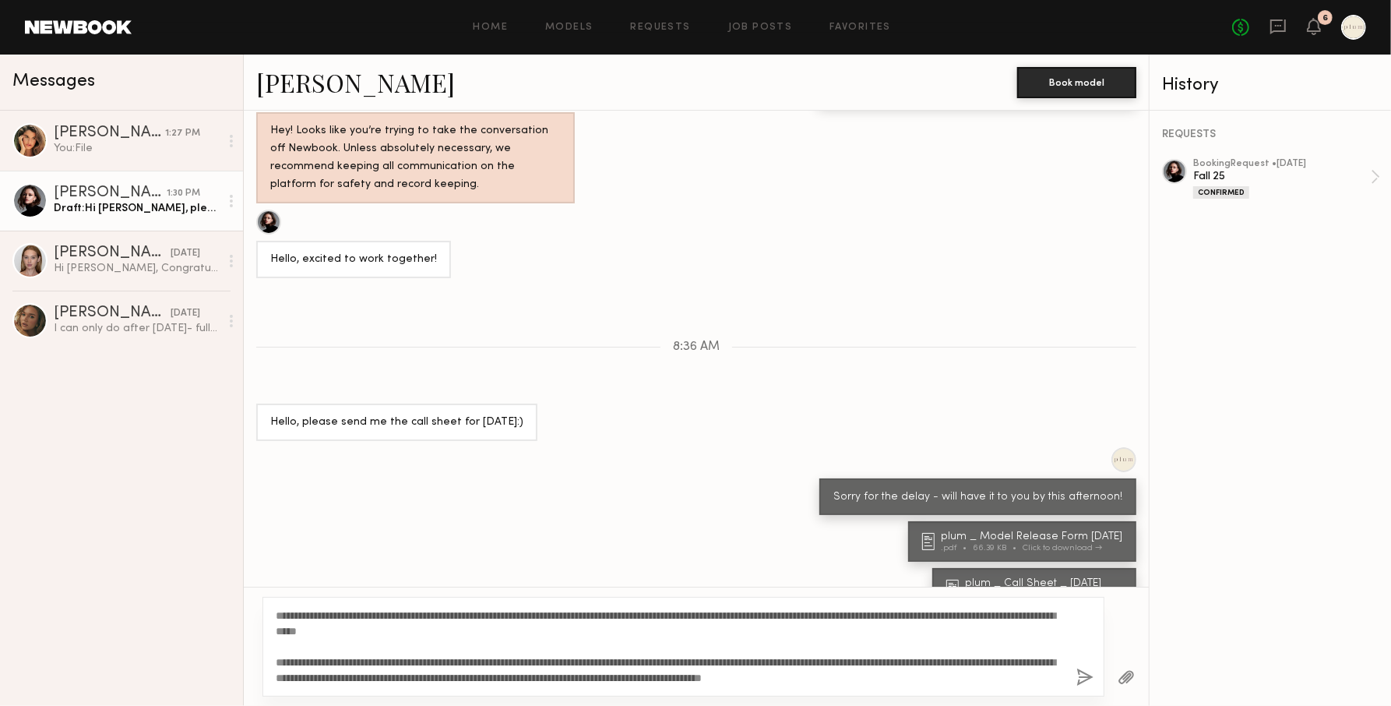
type textarea "**********"
click at [1086, 674] on button "button" at bounding box center [1084, 677] width 17 height 19
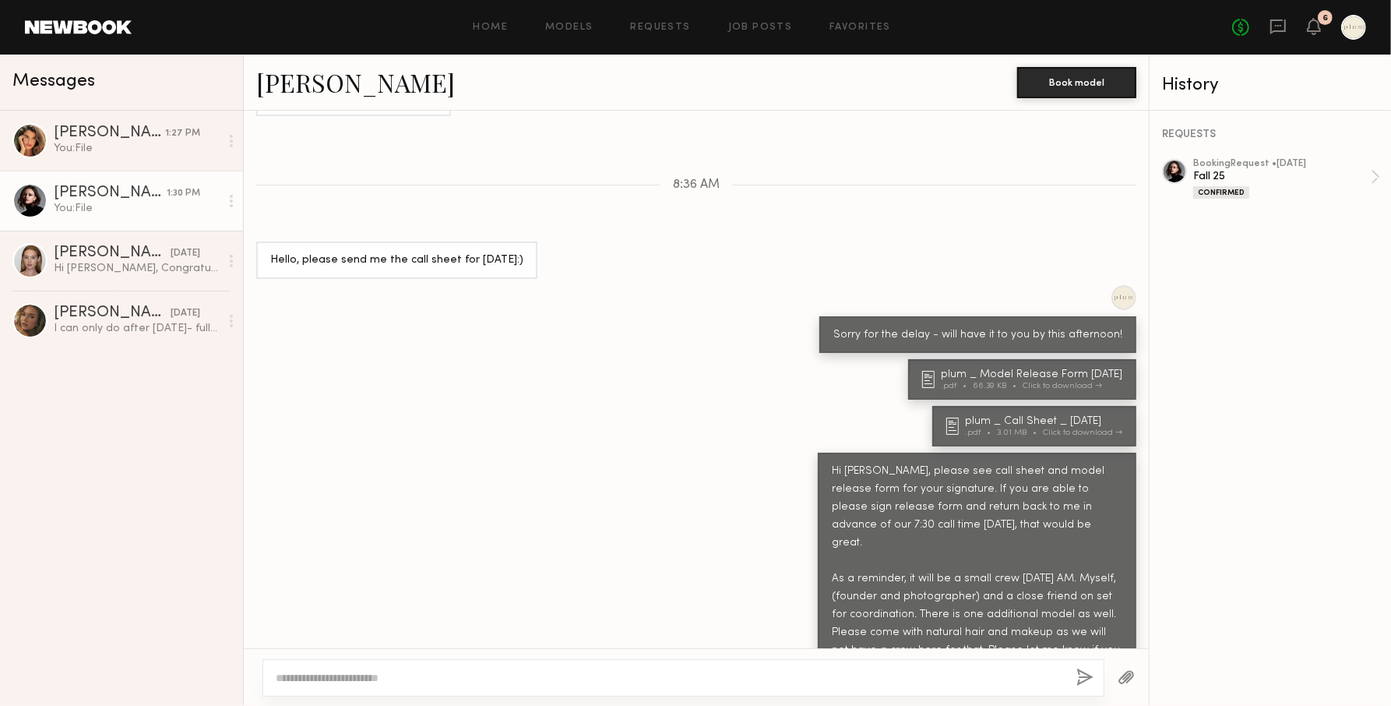
scroll to position [991, 0]
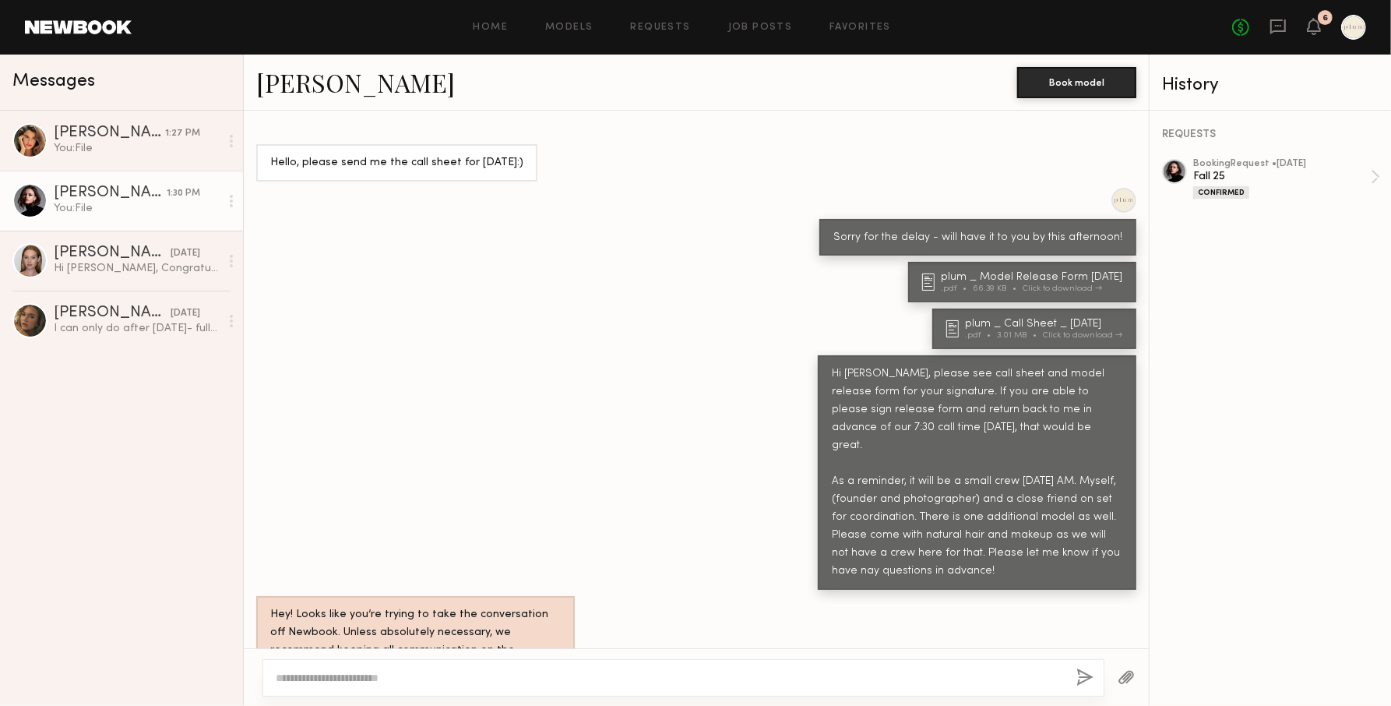
click at [731, 470] on div "Hi [PERSON_NAME], please see call sheet and model release form for your signatu…" at bounding box center [696, 472] width 905 height 234
click at [1019, 453] on div "Hi [PERSON_NAME], please see call sheet and model release form for your signatu…" at bounding box center [977, 472] width 291 height 214
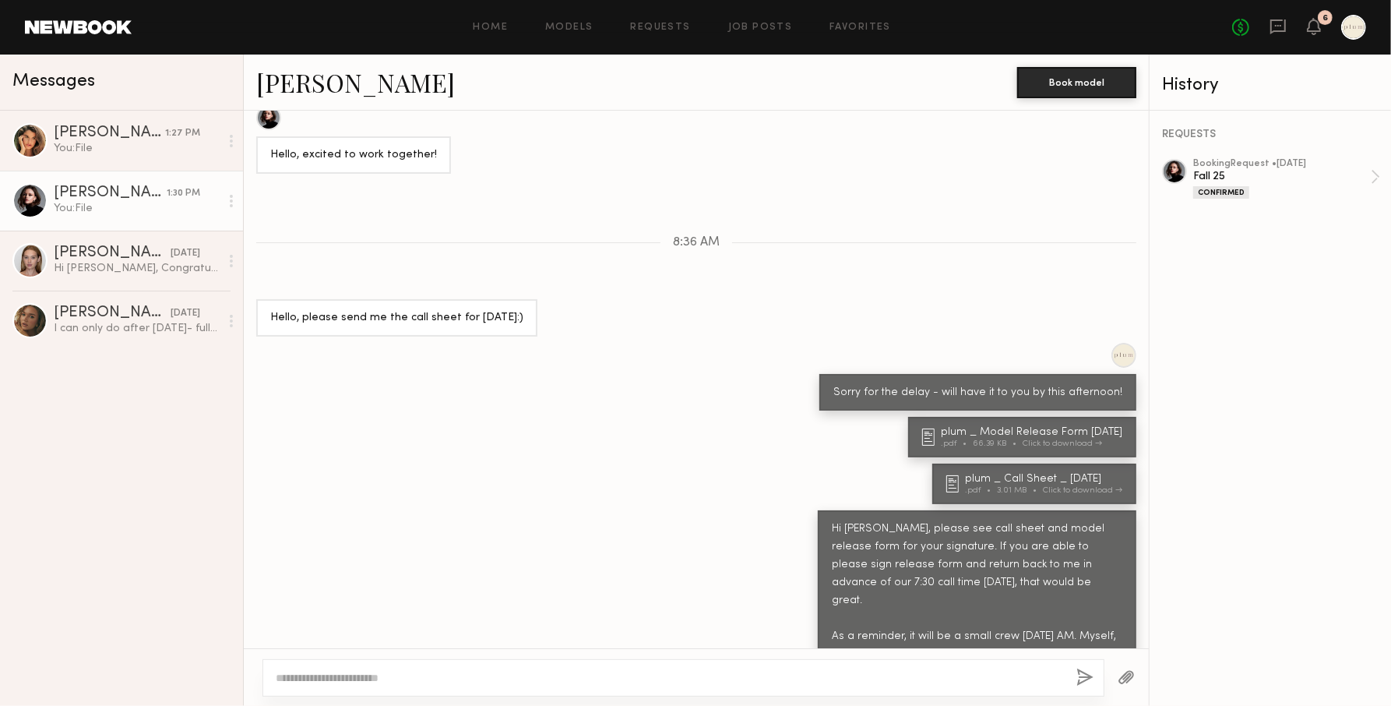
scroll to position [833, 0]
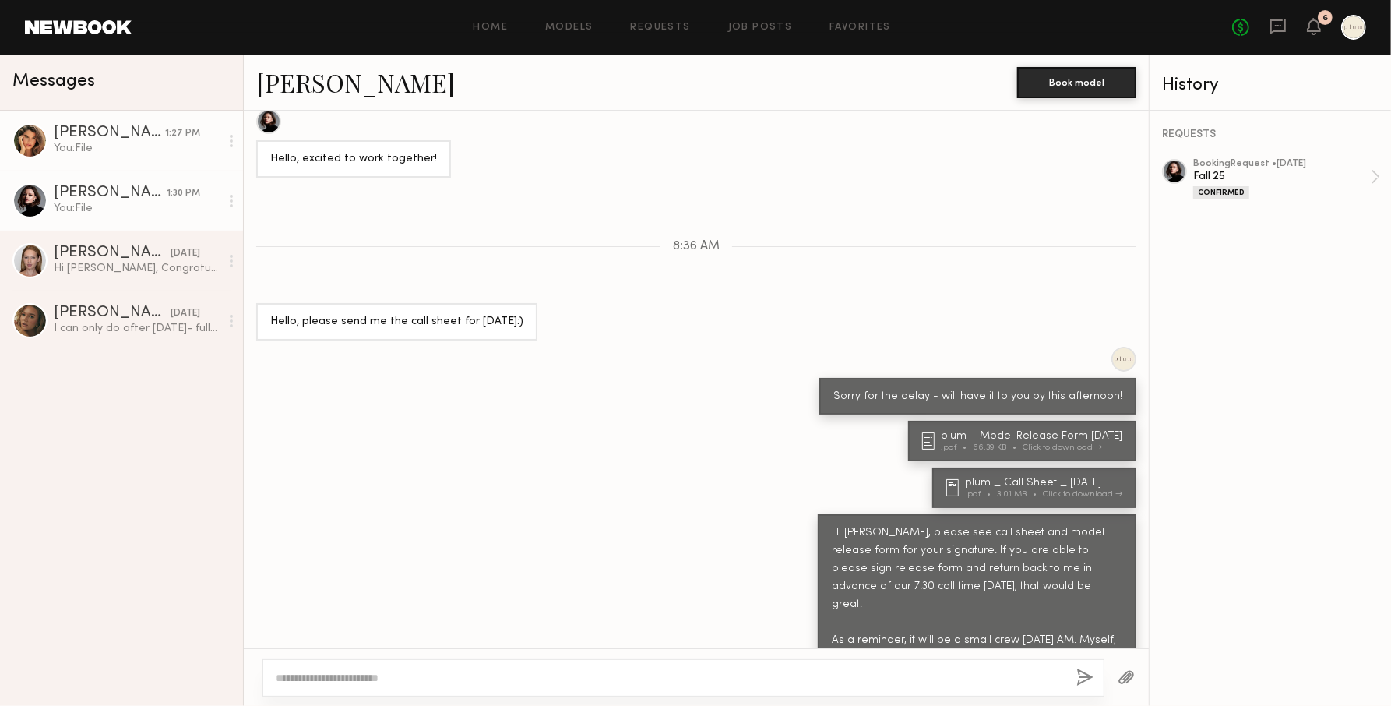
click at [121, 146] on div "You: File" at bounding box center [137, 148] width 166 height 15
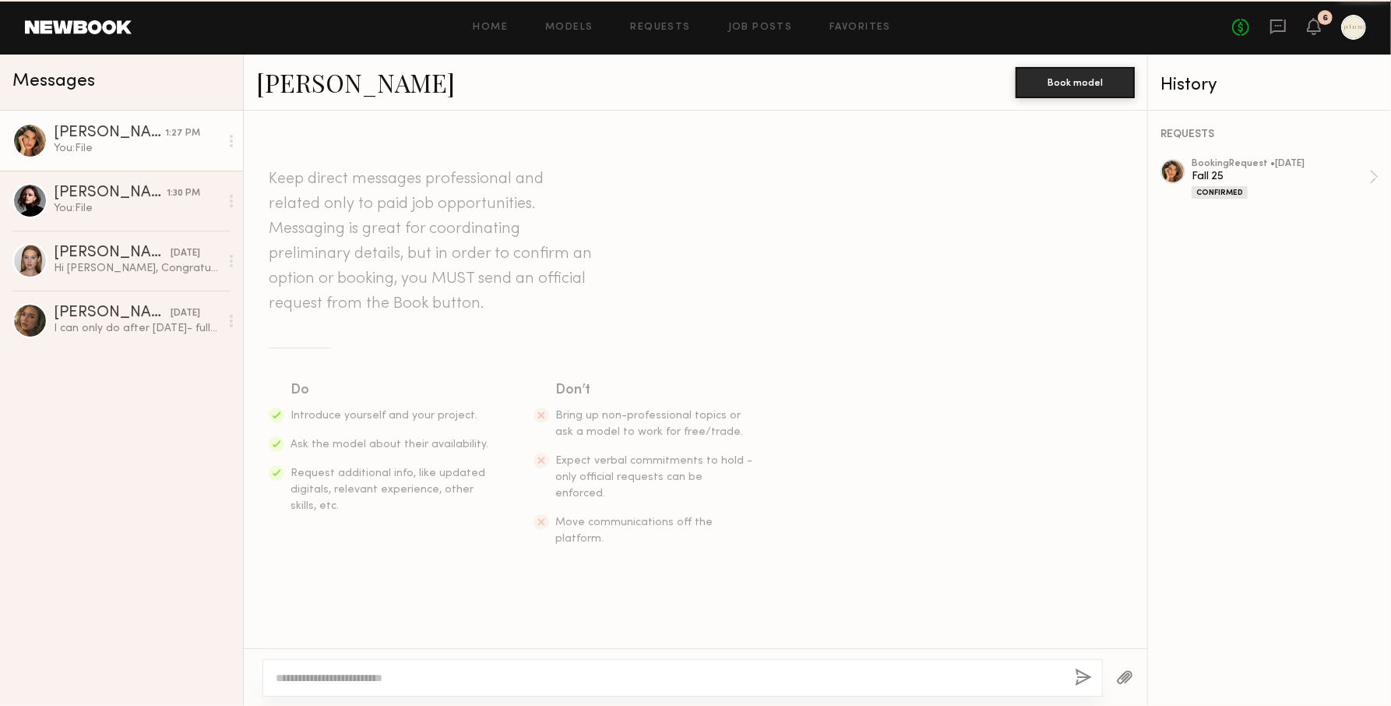
scroll to position [1071, 0]
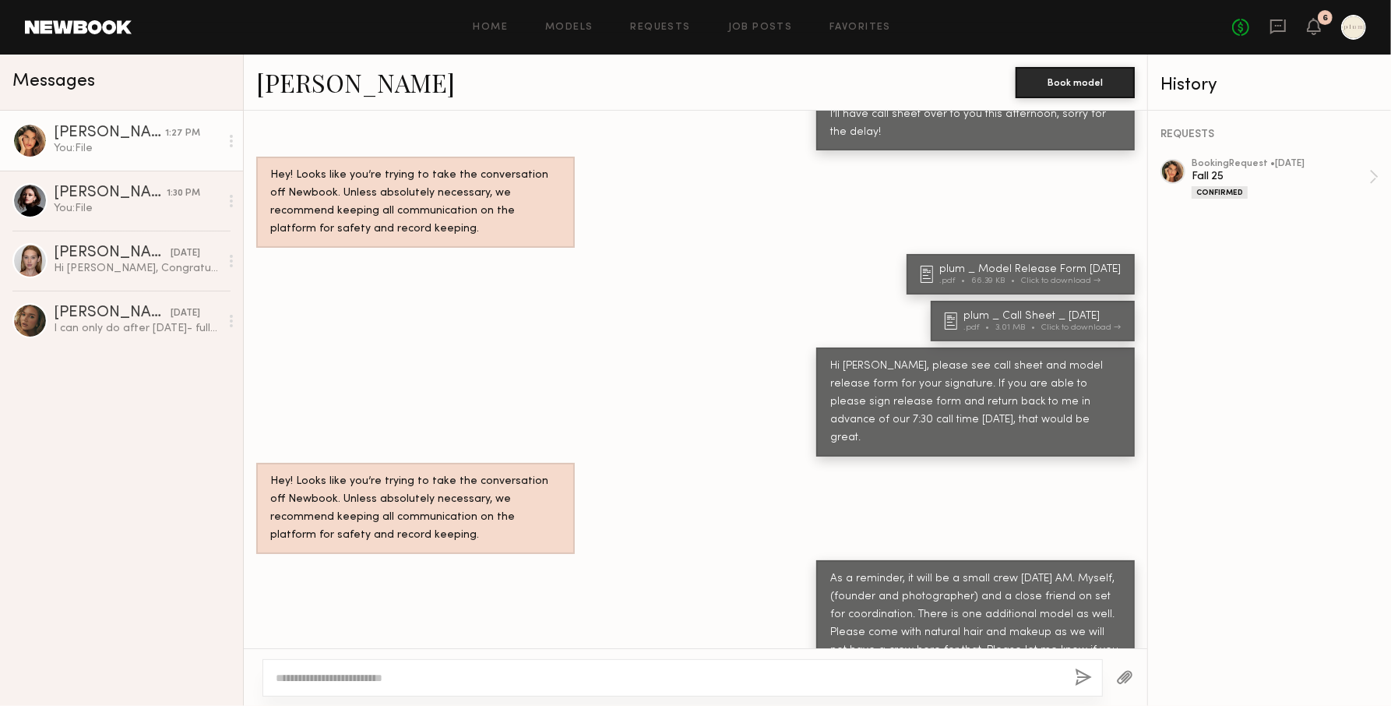
click at [724, 353] on div "Hi [PERSON_NAME], please see call sheet and model release form for your signatu…" at bounding box center [695, 401] width 903 height 109
